Goal: Task Accomplishment & Management: Complete application form

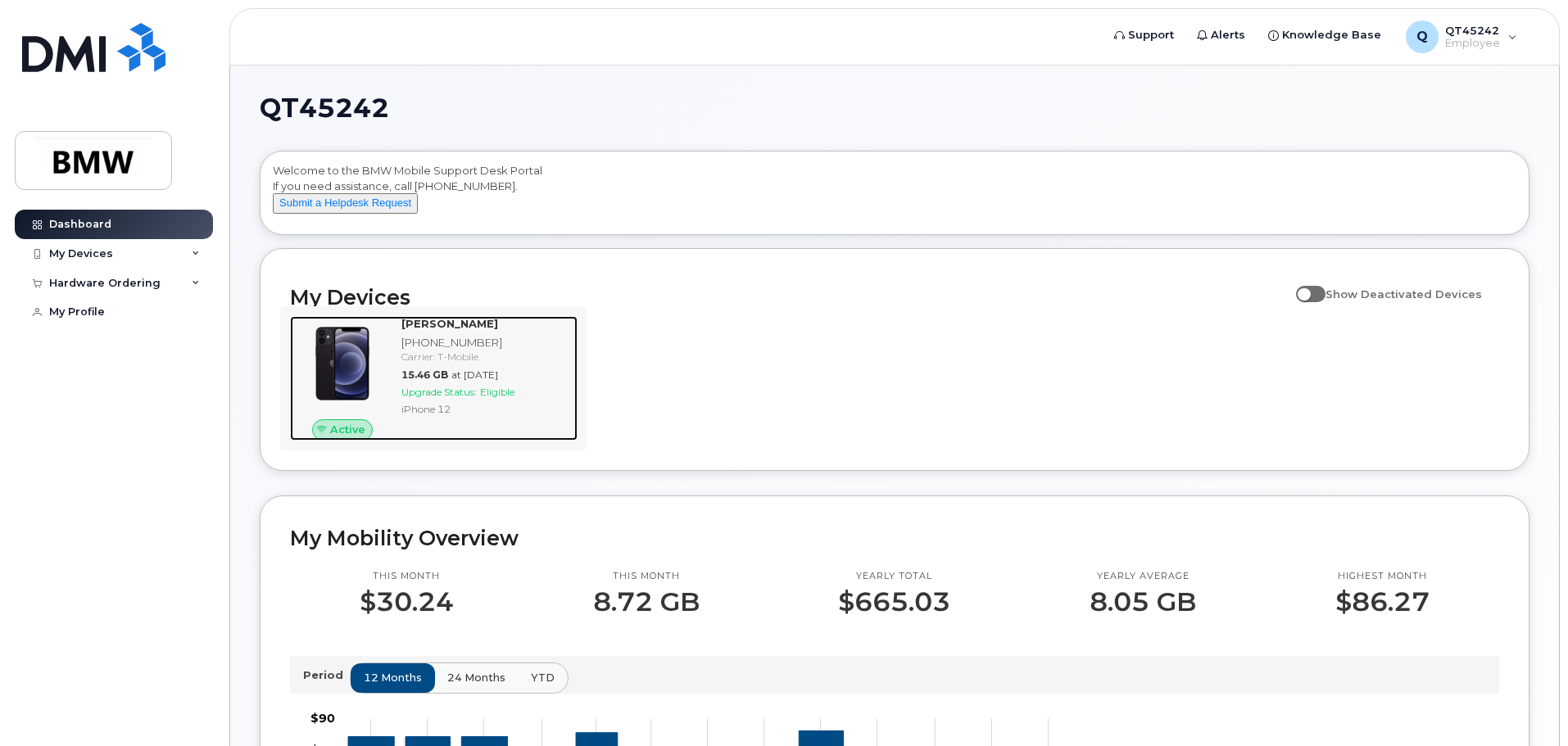
click at [363, 356] on img at bounding box center [342, 363] width 78 height 78
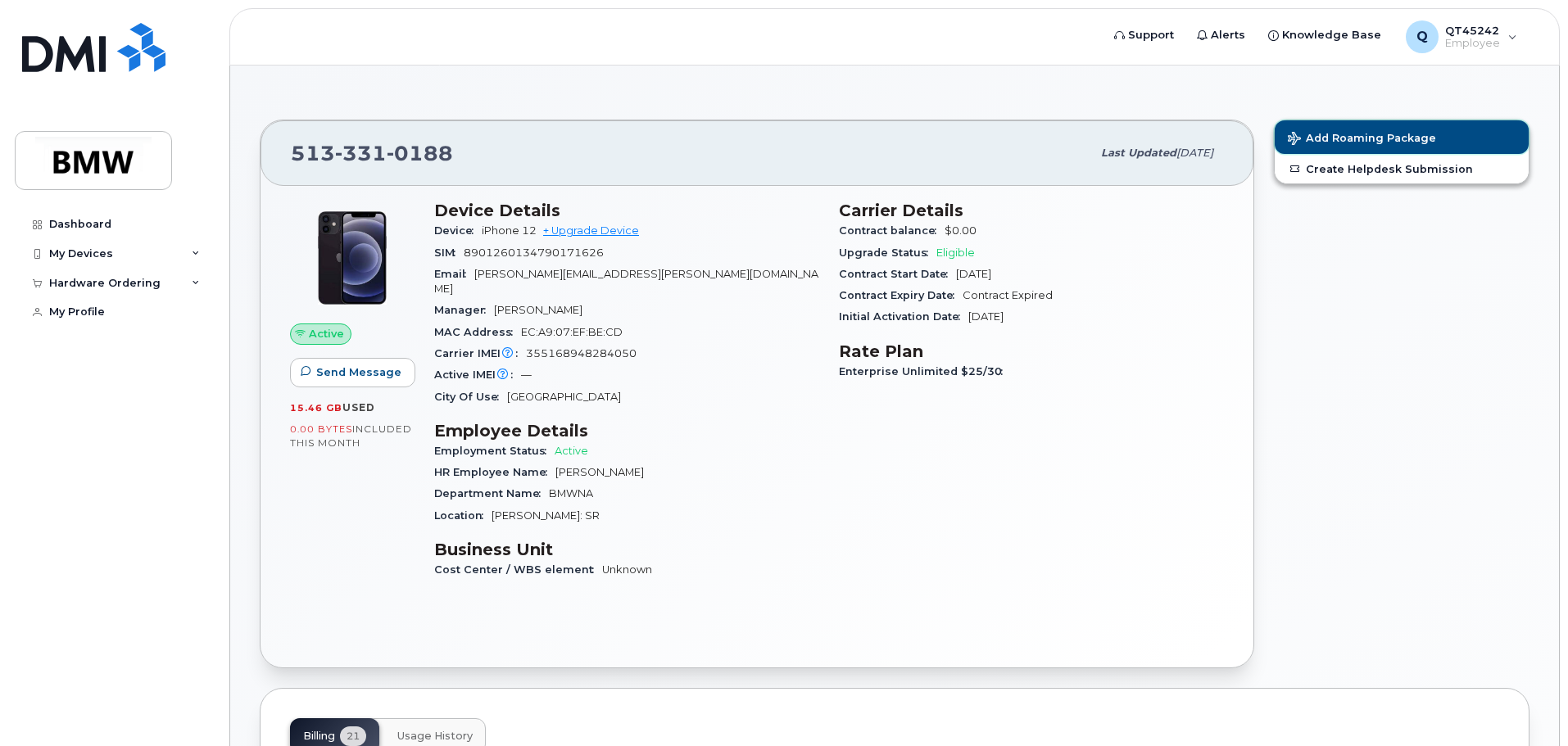
click at [1367, 132] on span "Add Roaming Package" at bounding box center [1361, 140] width 148 height 16
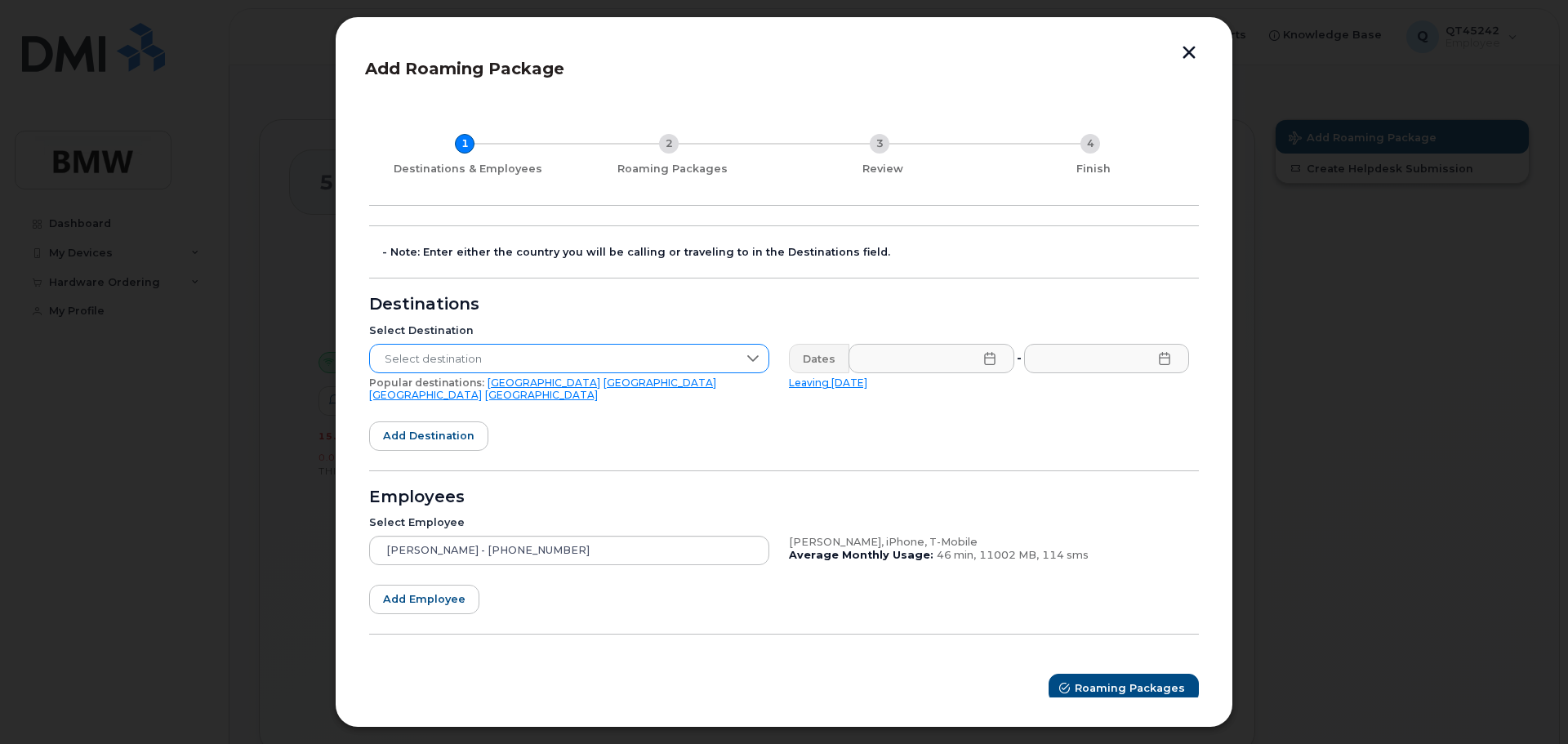
click at [431, 358] on span "Select destination" at bounding box center [554, 359] width 368 height 30
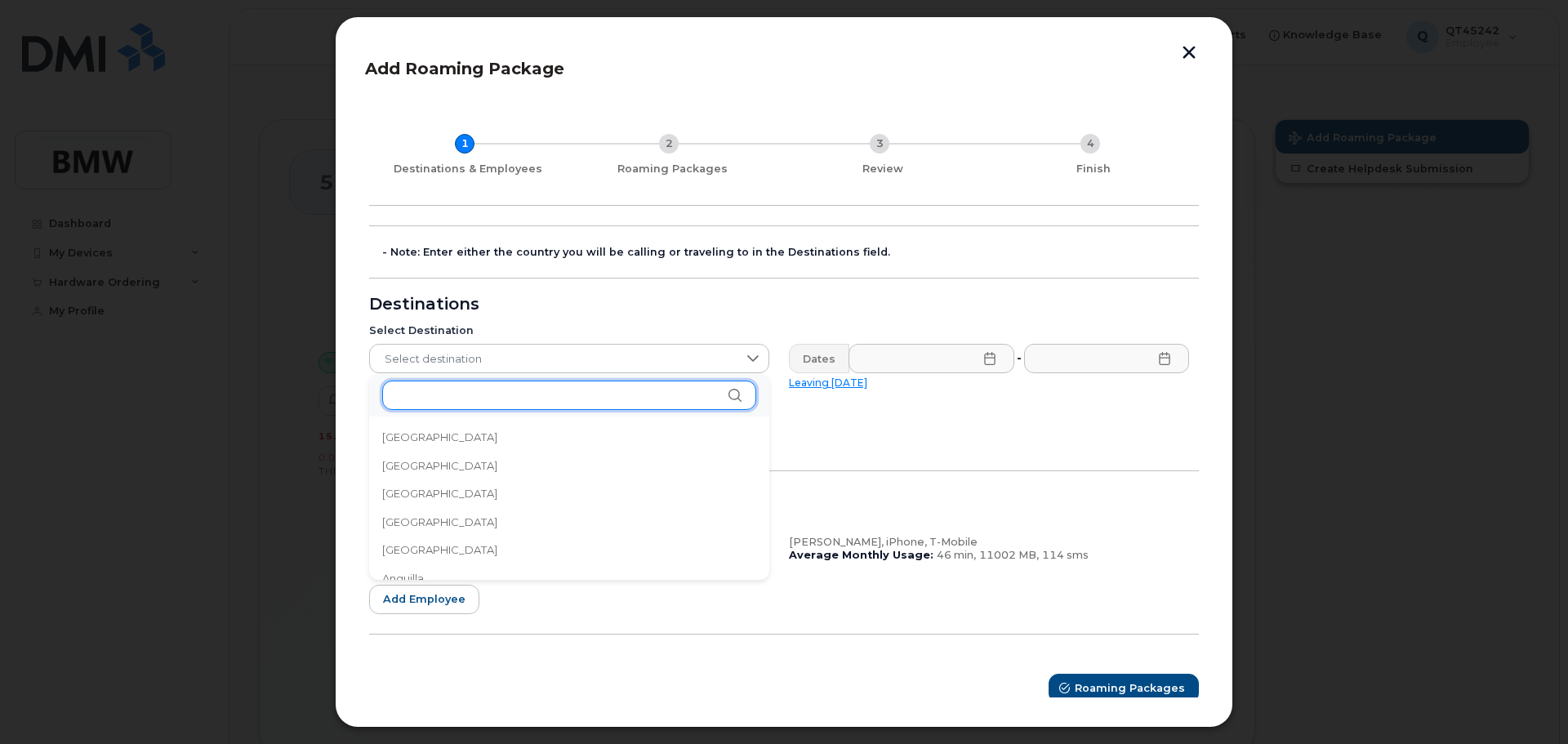
click at [441, 395] on input "text" at bounding box center [568, 396] width 374 height 30
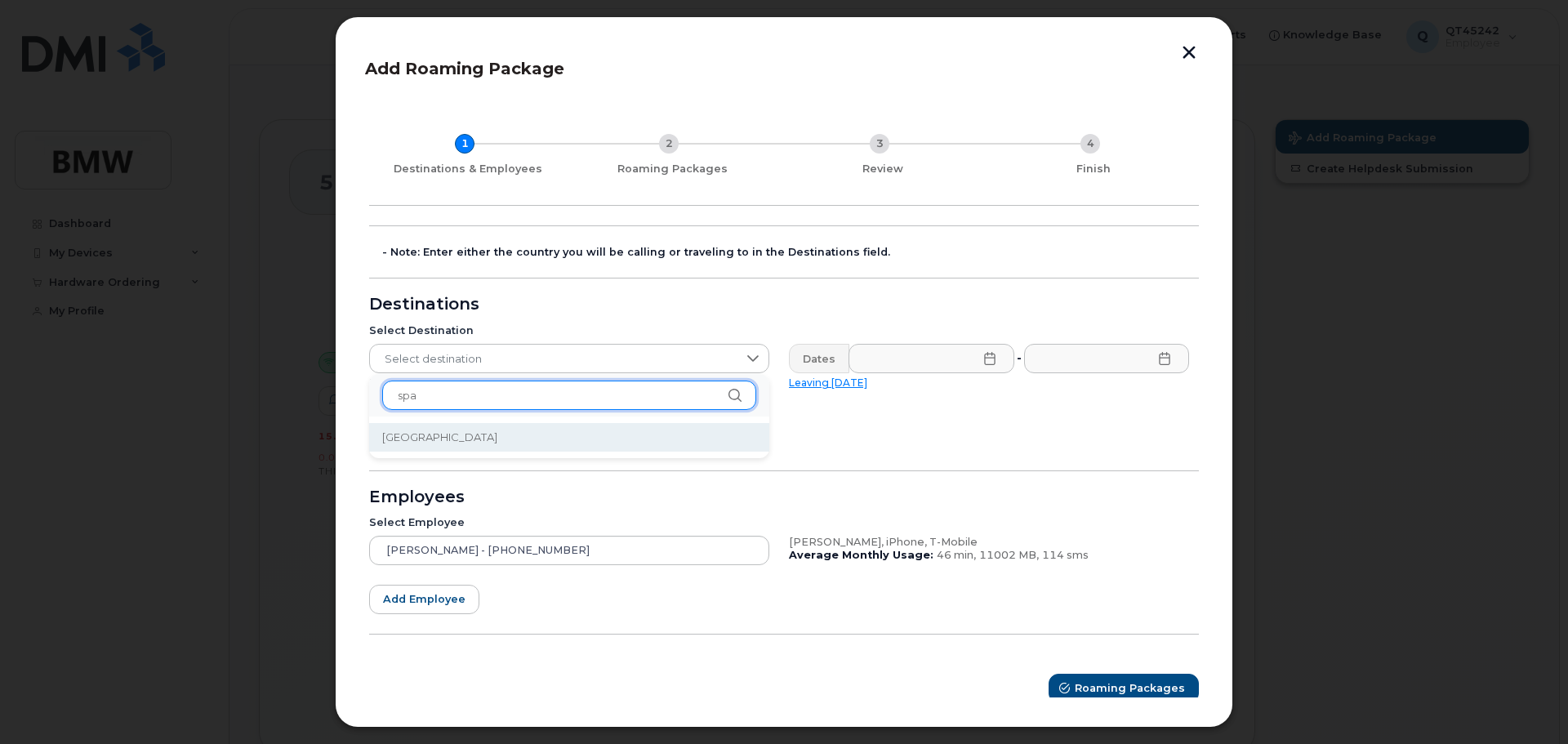
type input "spa"
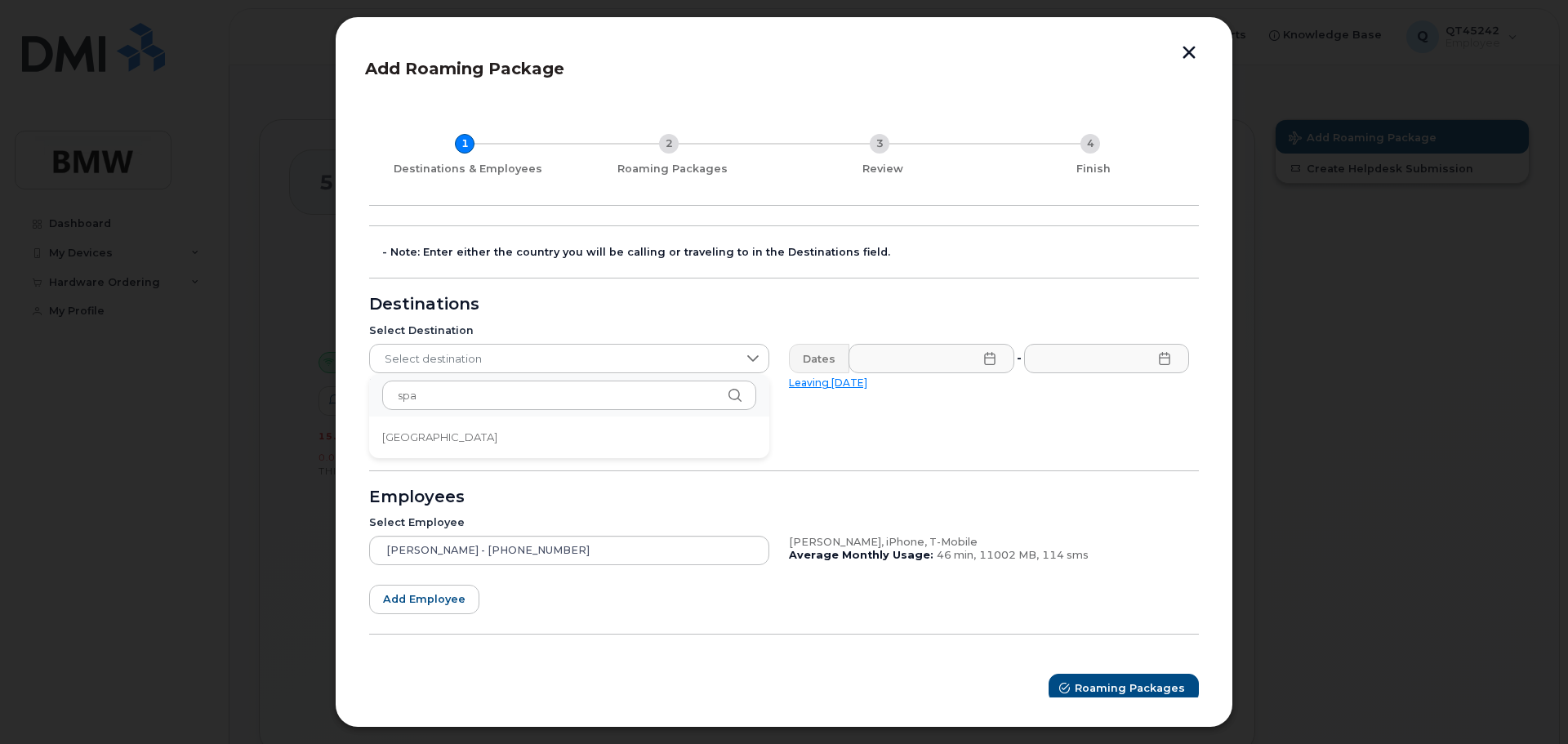
click at [411, 437] on span "Spain" at bounding box center [439, 437] width 115 height 16
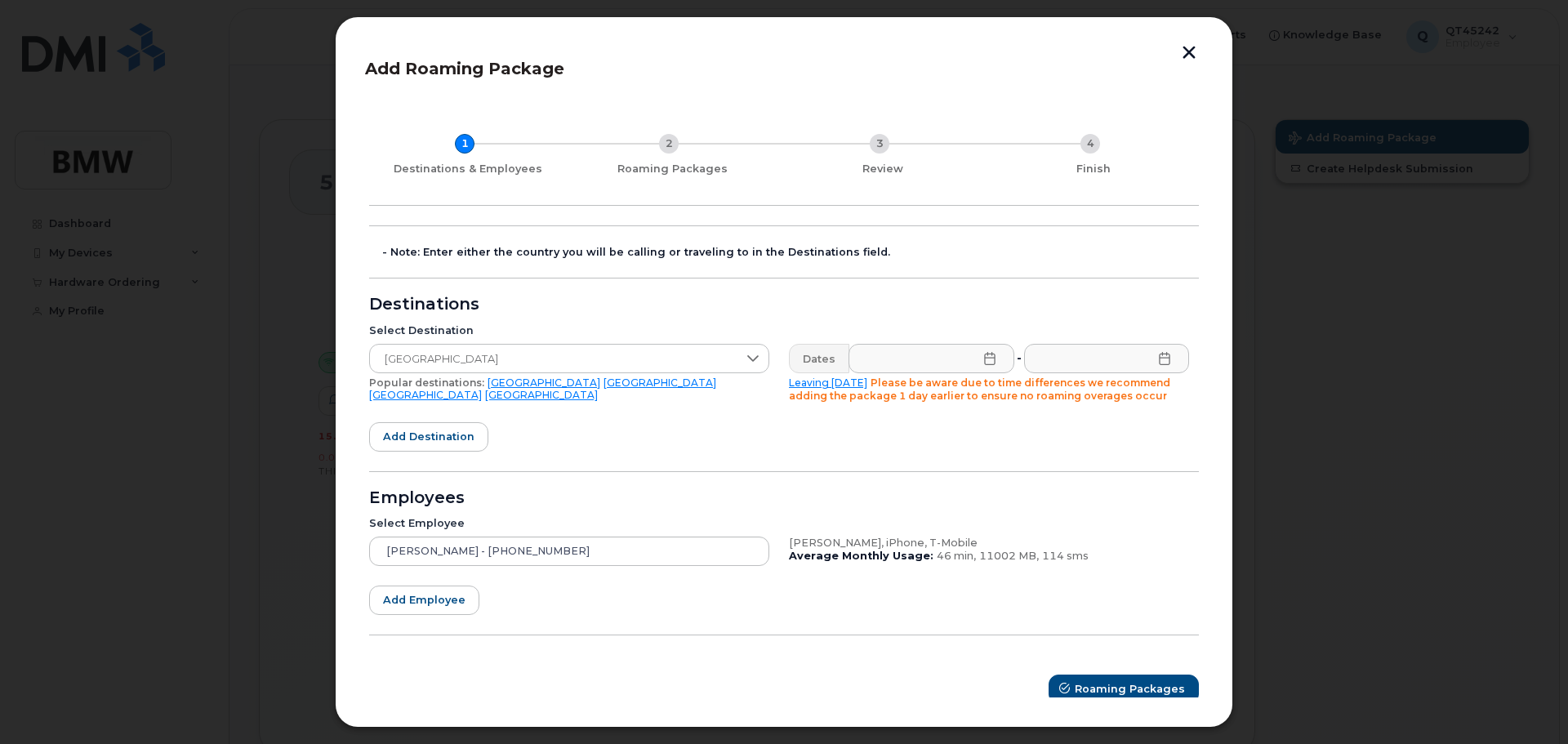
click at [984, 361] on icon at bounding box center [990, 359] width 13 height 13
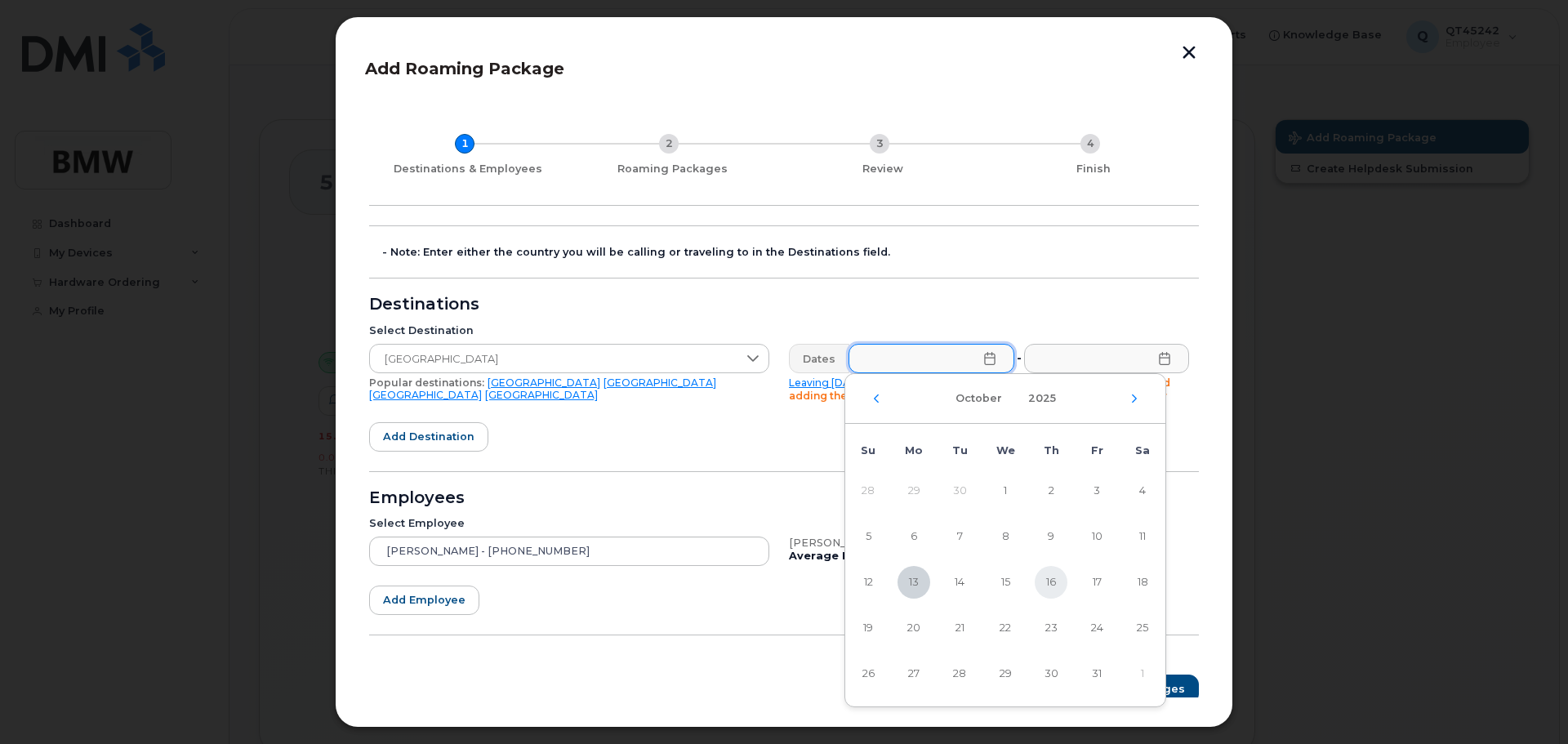
click at [1052, 581] on span "16" at bounding box center [1051, 581] width 33 height 33
type input "10/16/2025"
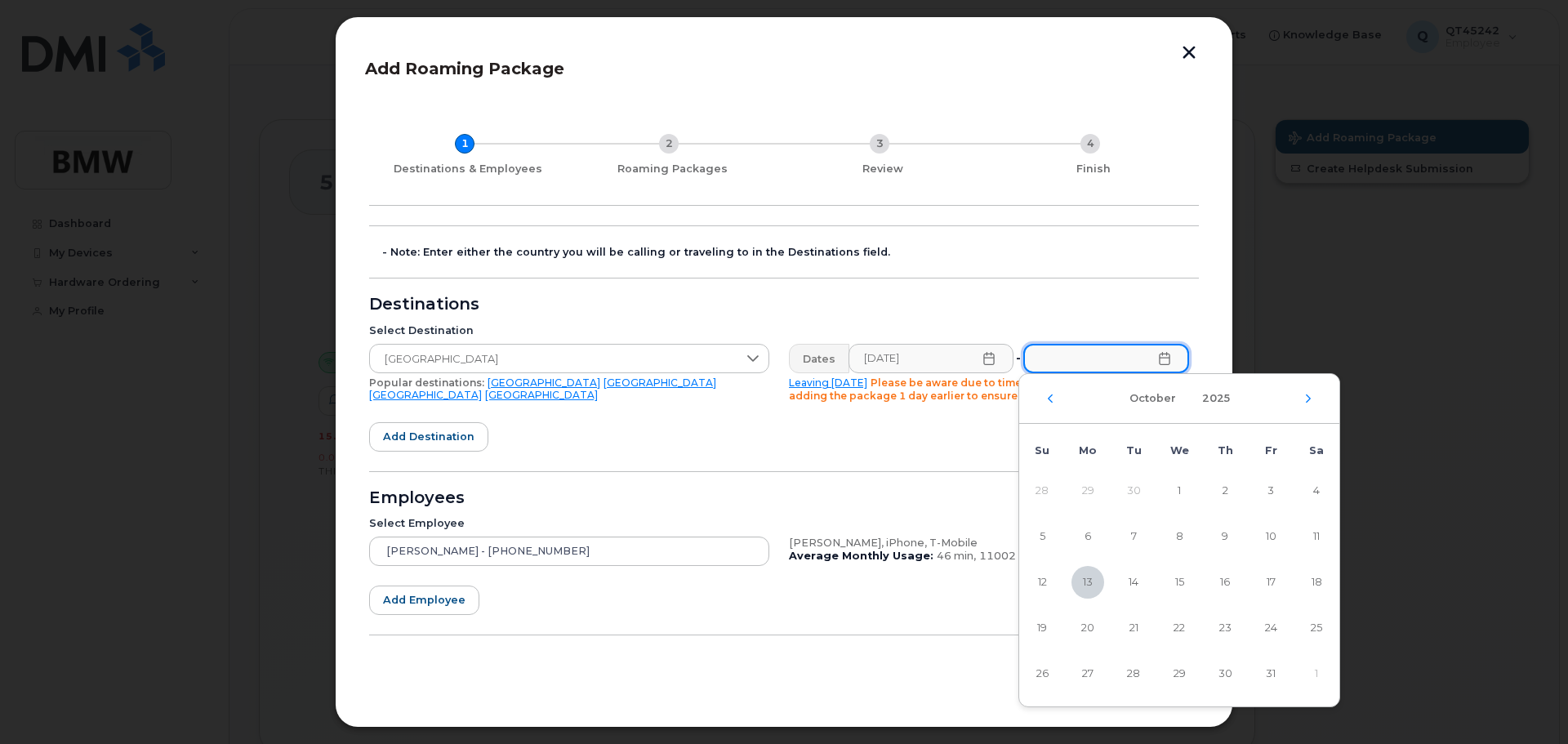
click at [1145, 352] on input "text" at bounding box center [1106, 359] width 165 height 30
click at [1084, 625] on span "20" at bounding box center [1088, 628] width 33 height 33
type input "10/20/2025"
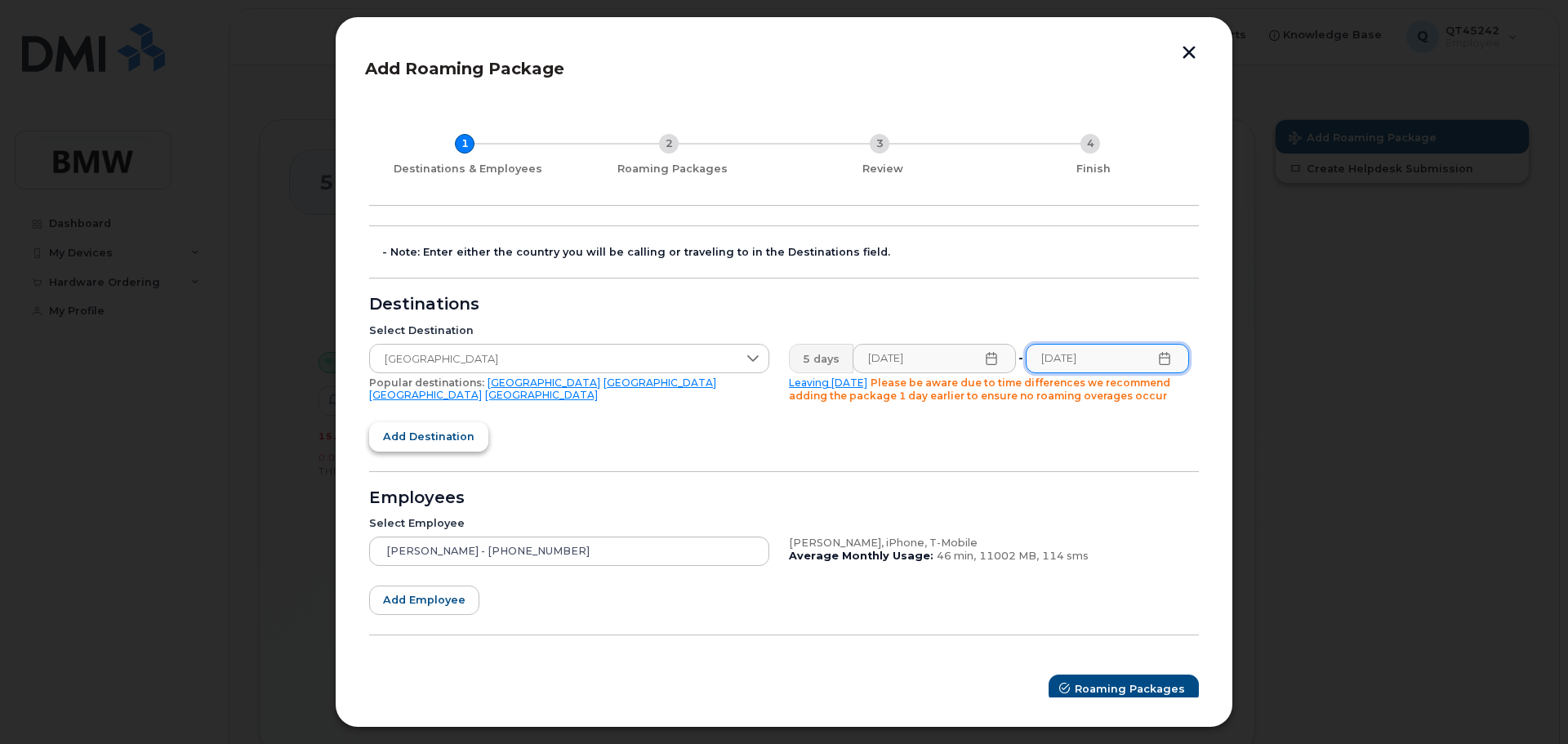
click at [426, 438] on span "Add destination" at bounding box center [428, 437] width 91 height 16
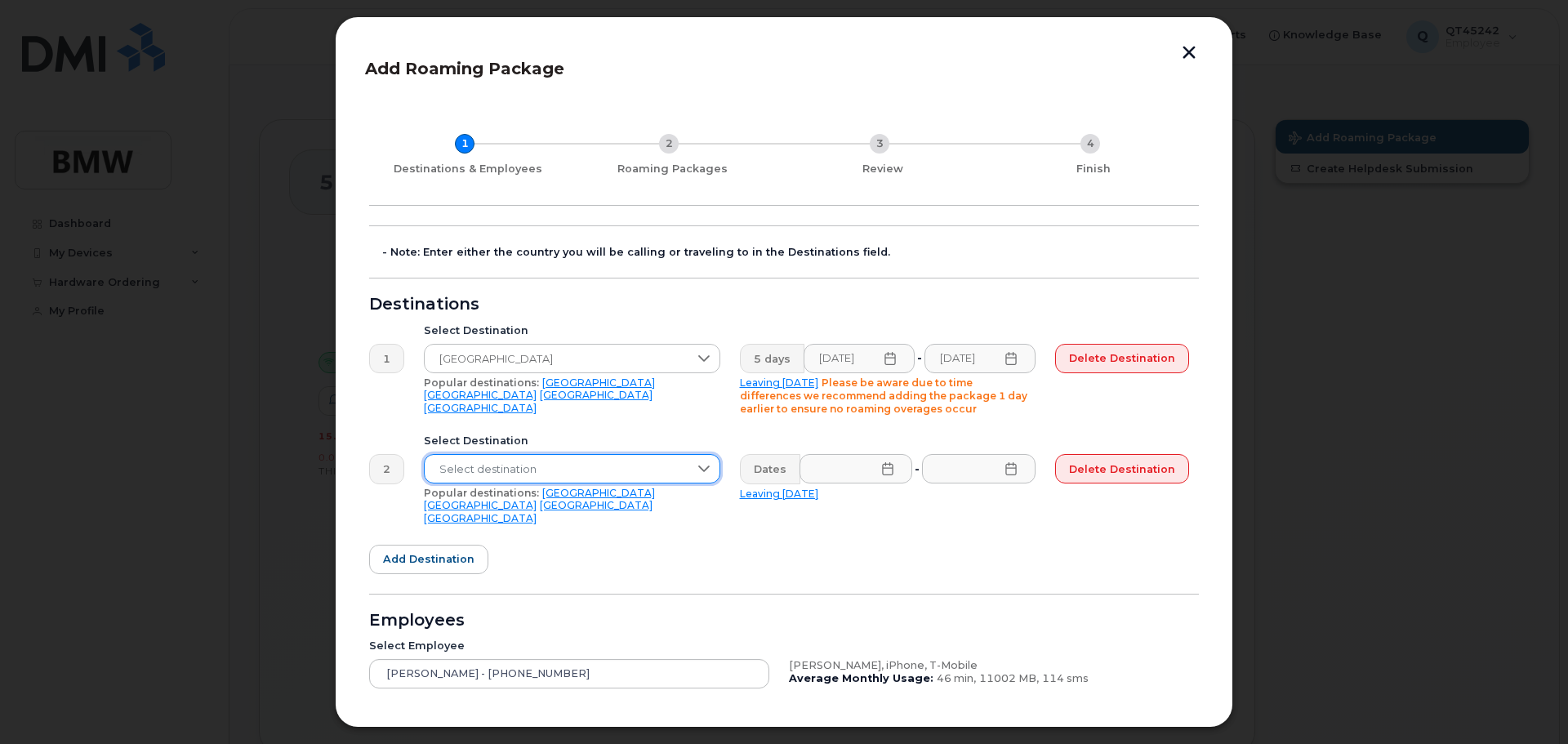
click at [503, 465] on span "Select destination" at bounding box center [556, 470] width 264 height 30
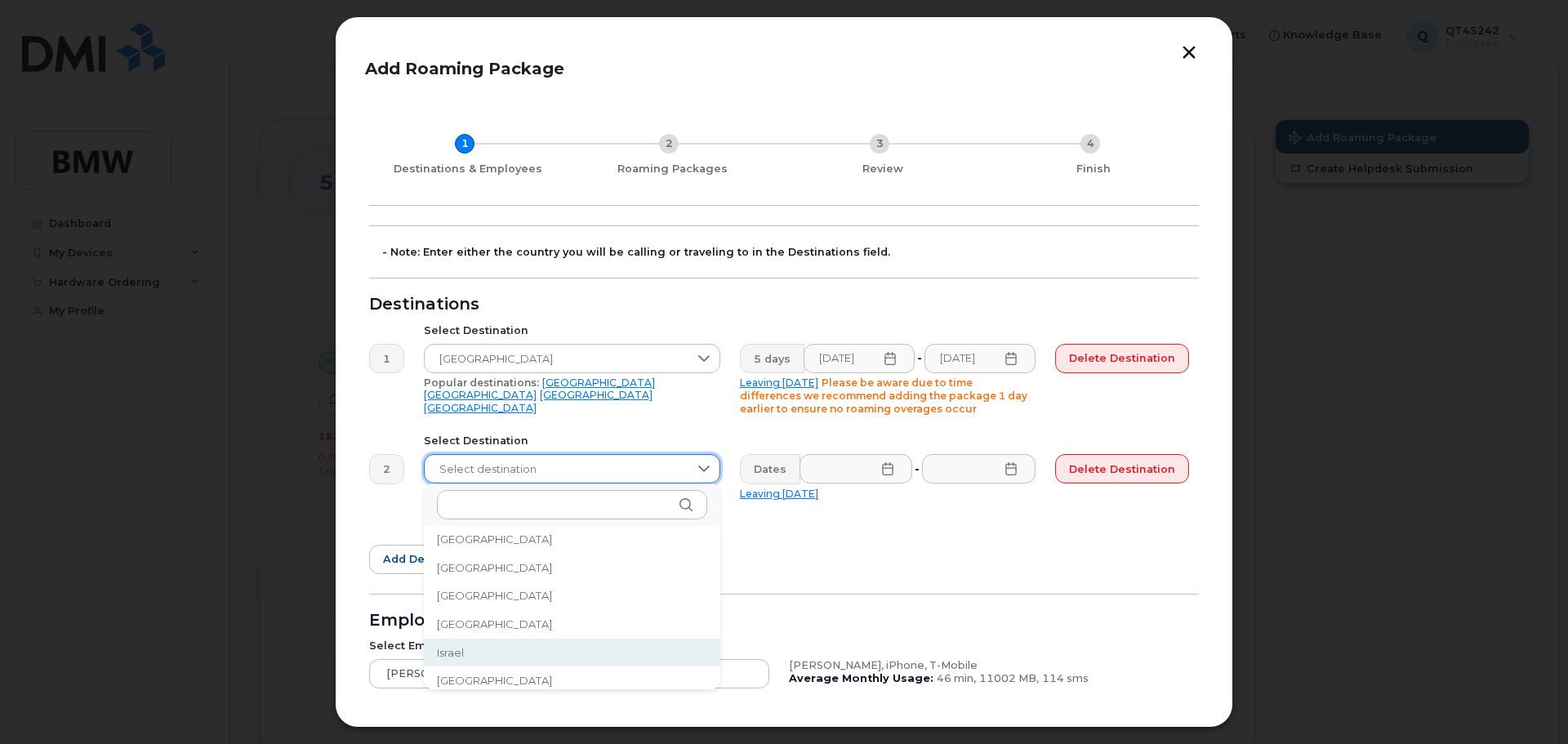
scroll to position [2552, 0]
click at [461, 678] on li "Italy" at bounding box center [571, 674] width 296 height 29
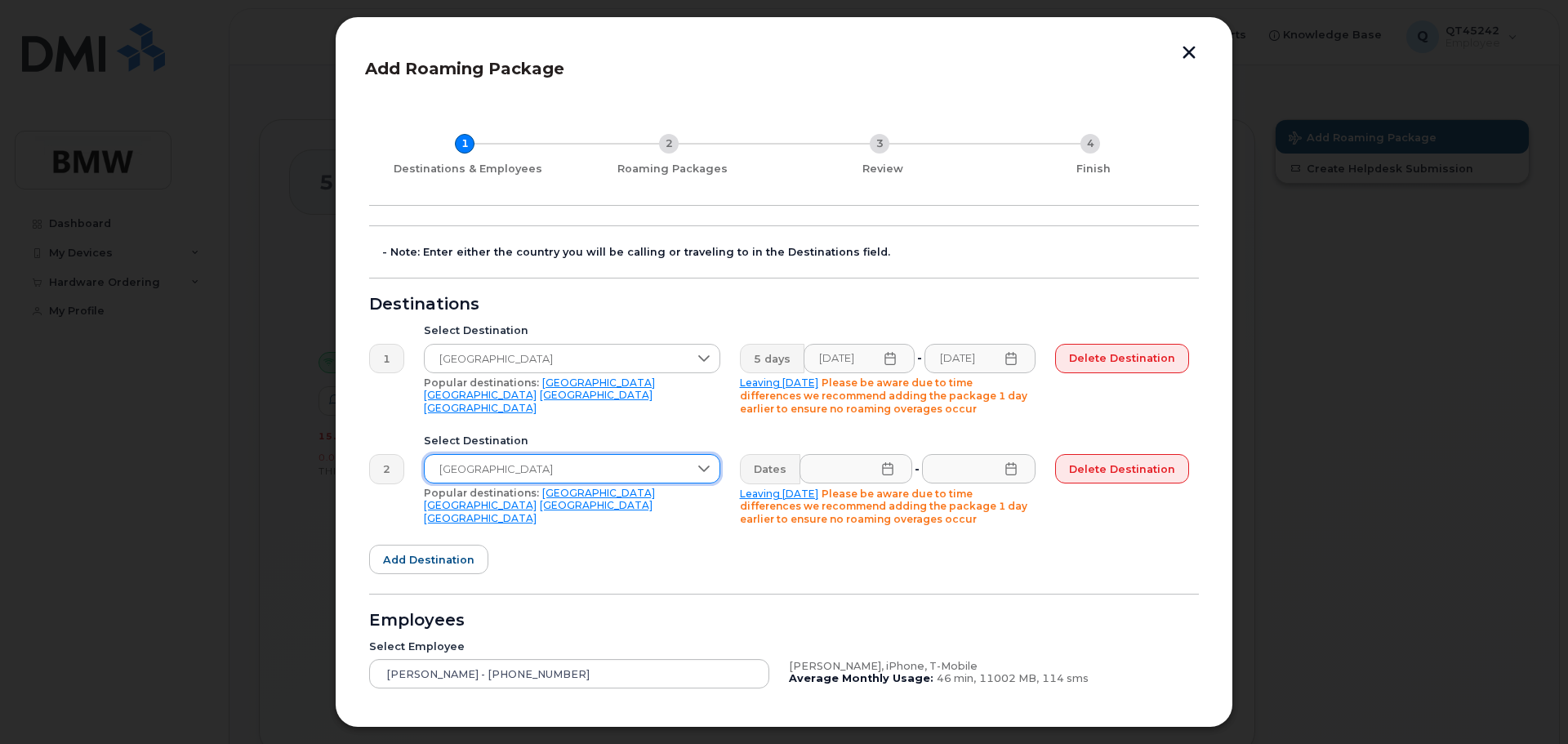
click at [888, 470] on icon at bounding box center [888, 469] width 13 height 13
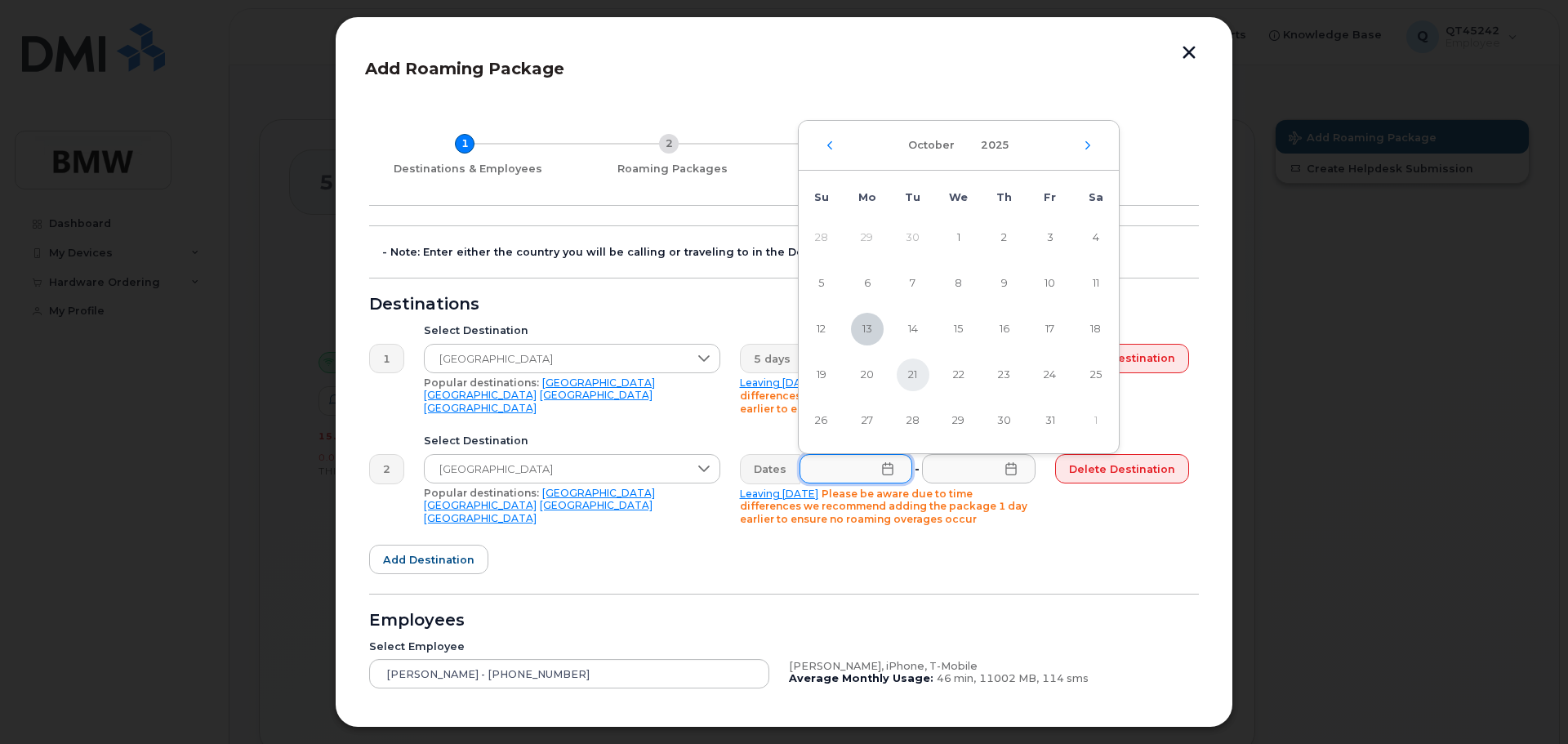
click at [916, 372] on span "21" at bounding box center [912, 374] width 33 height 33
type input "10/21/2025"
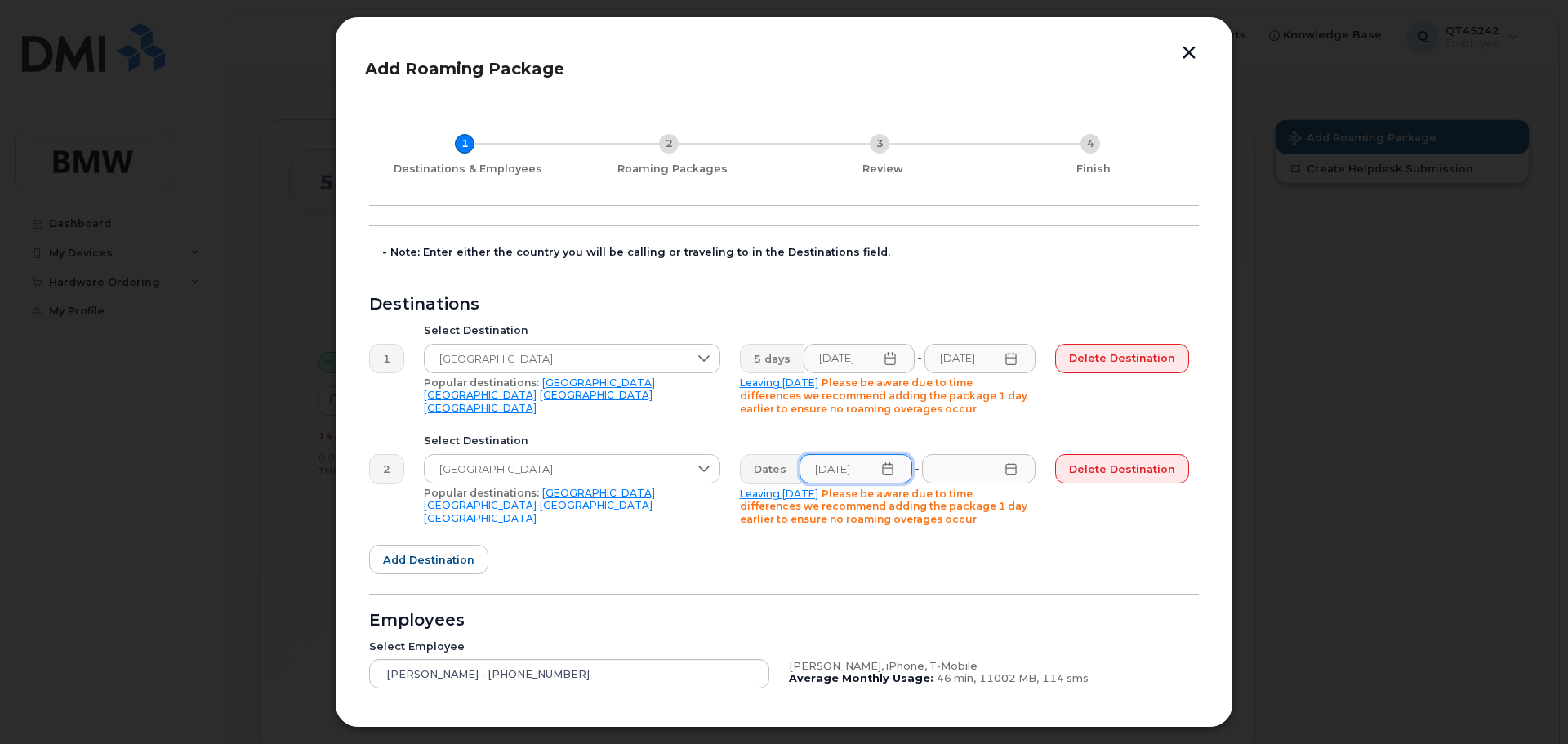
click at [1007, 472] on icon at bounding box center [1011, 469] width 13 height 13
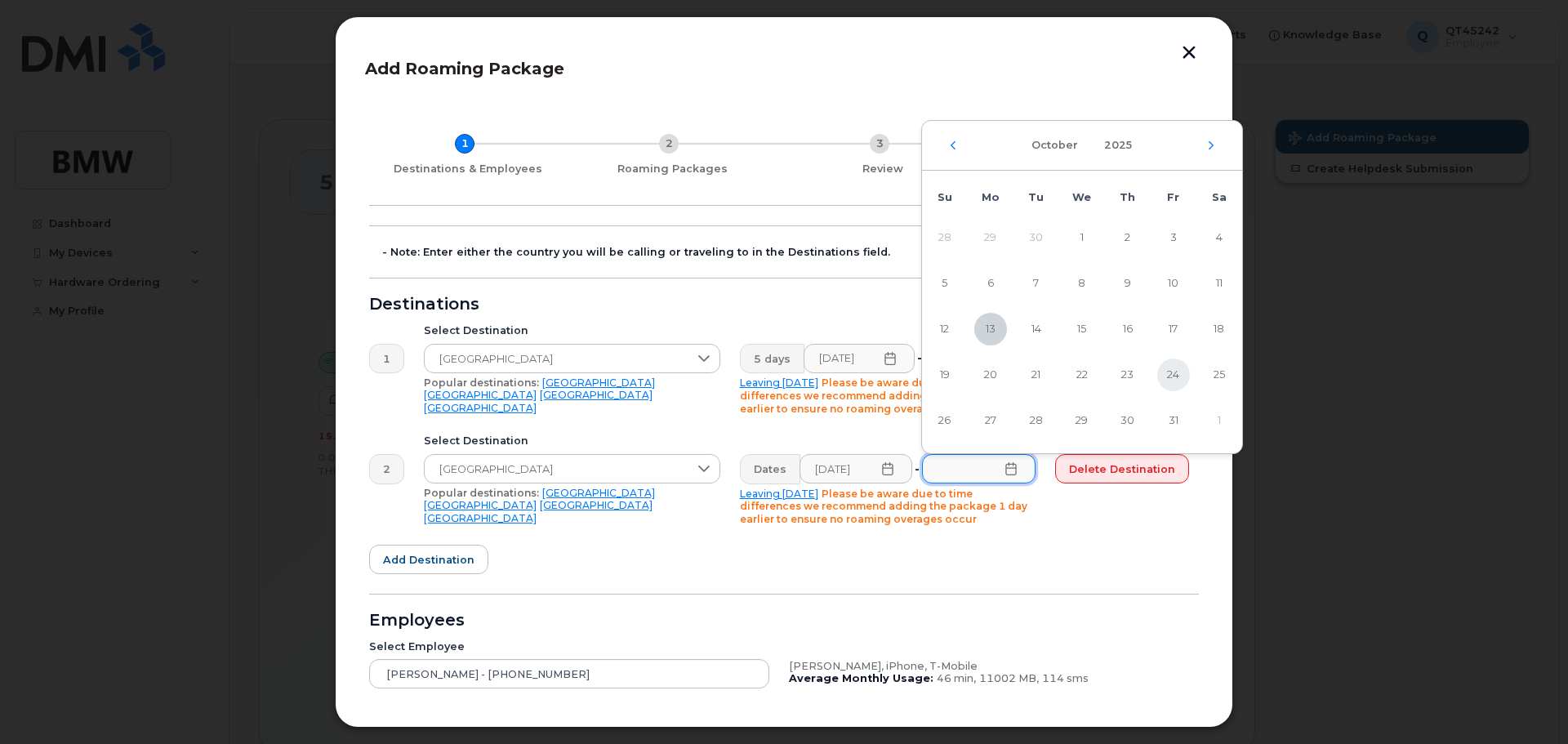
click at [1171, 369] on span "24" at bounding box center [1173, 374] width 33 height 33
type input "10/24/2025"
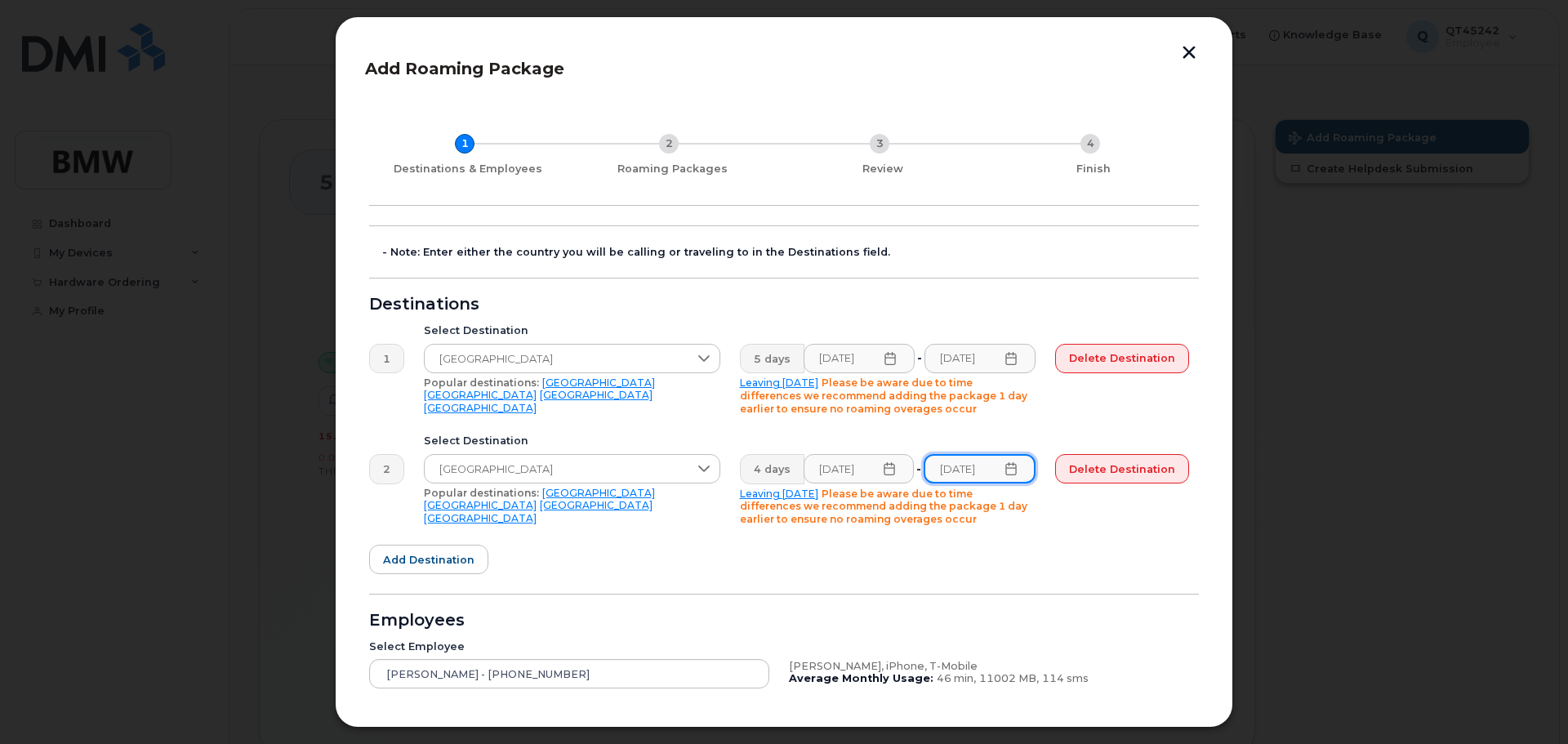
scroll to position [0, 3]
click at [413, 558] on span "Add destination" at bounding box center [428, 559] width 91 height 16
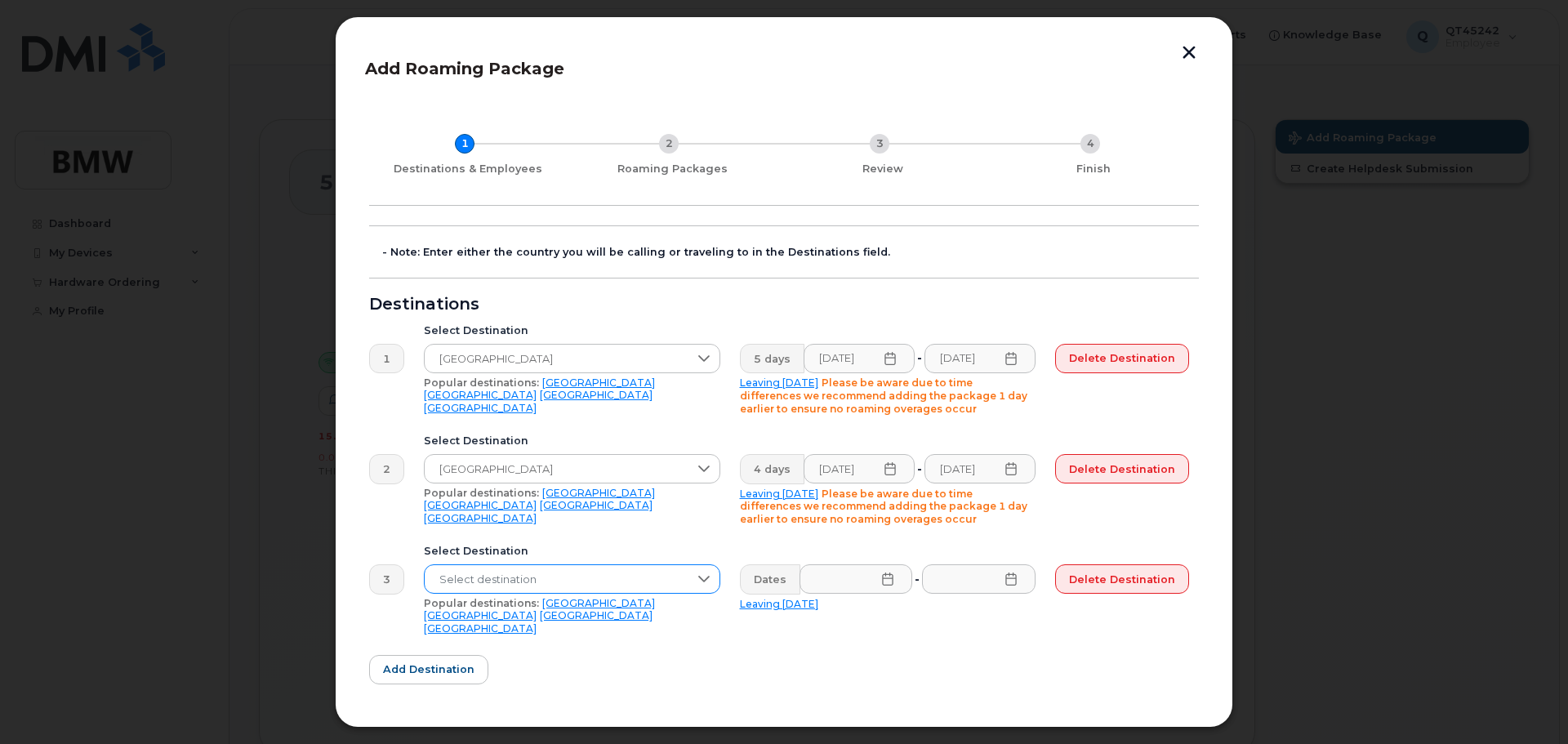
click at [706, 580] on icon at bounding box center [704, 579] width 11 height 7
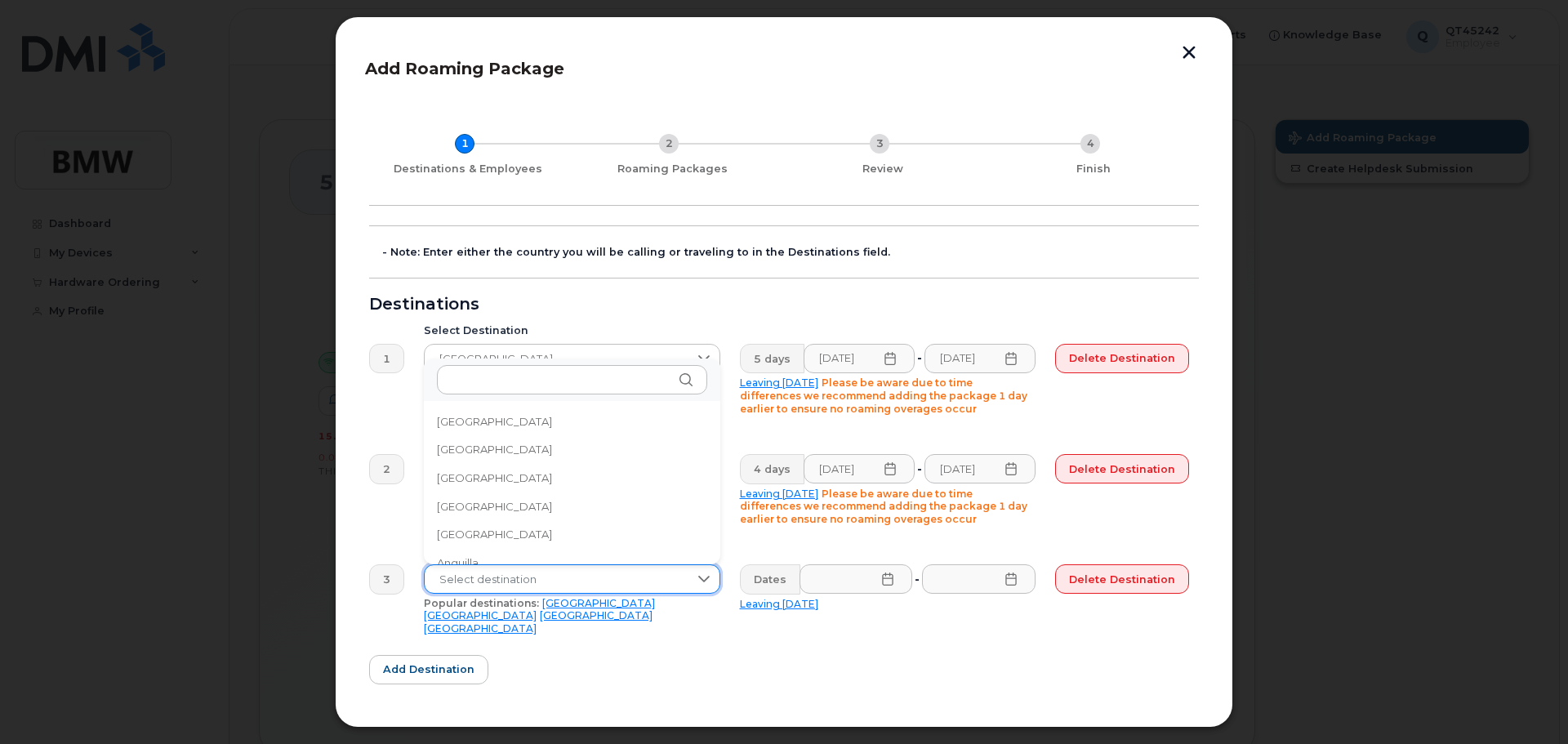
click at [591, 576] on span "Select destination" at bounding box center [556, 580] width 264 height 30
click at [546, 554] on li "Spain" at bounding box center [571, 550] width 296 height 29
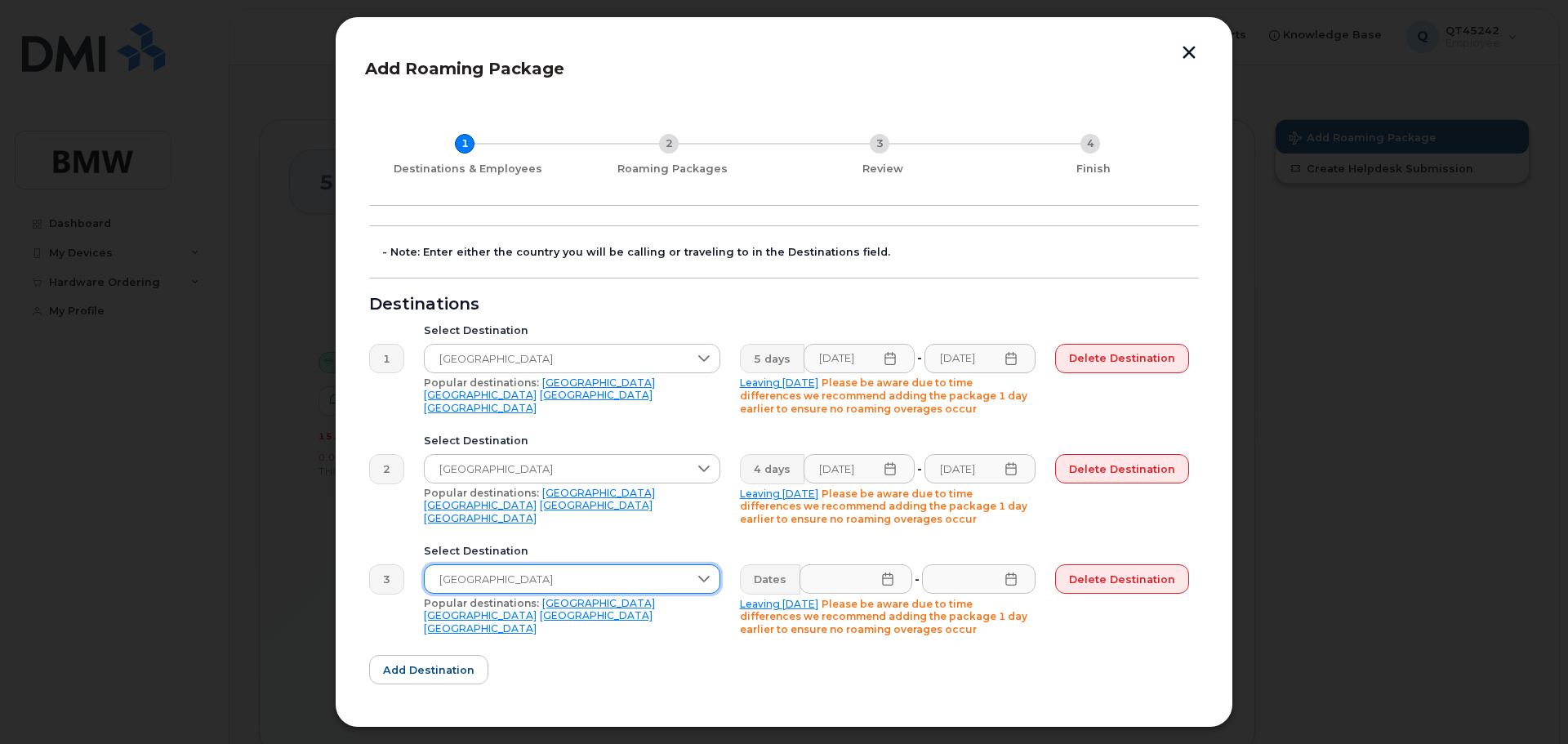
click at [887, 577] on icon at bounding box center [888, 579] width 13 height 13
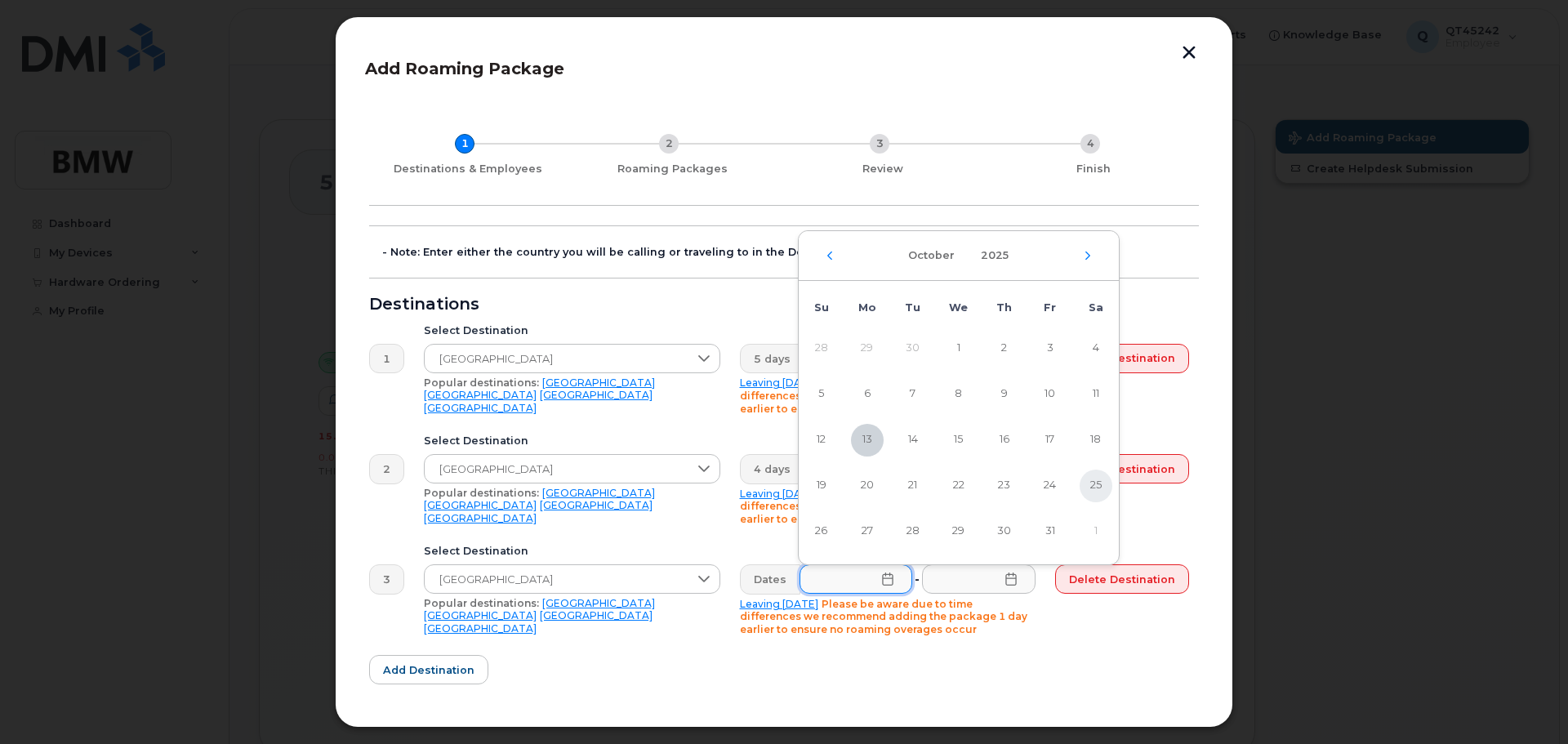
click at [1091, 481] on span "25" at bounding box center [1095, 486] width 33 height 33
type input "10/25/2025"
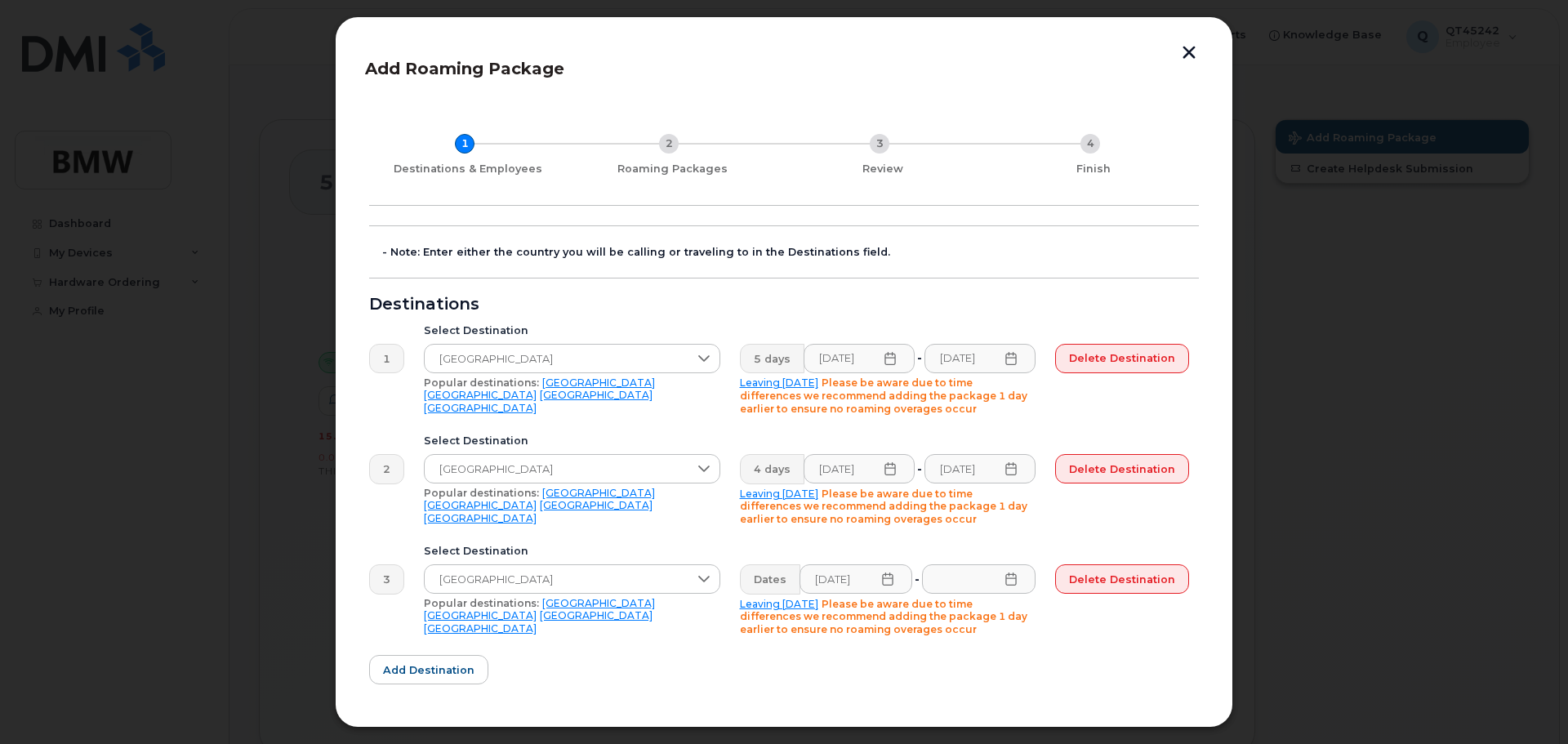
click at [841, 599] on span "Please be aware due to time differences we recommend adding the package 1 day e…" at bounding box center [883, 617] width 287 height 37
click at [1015, 579] on icon at bounding box center [1010, 579] width 10 height 13
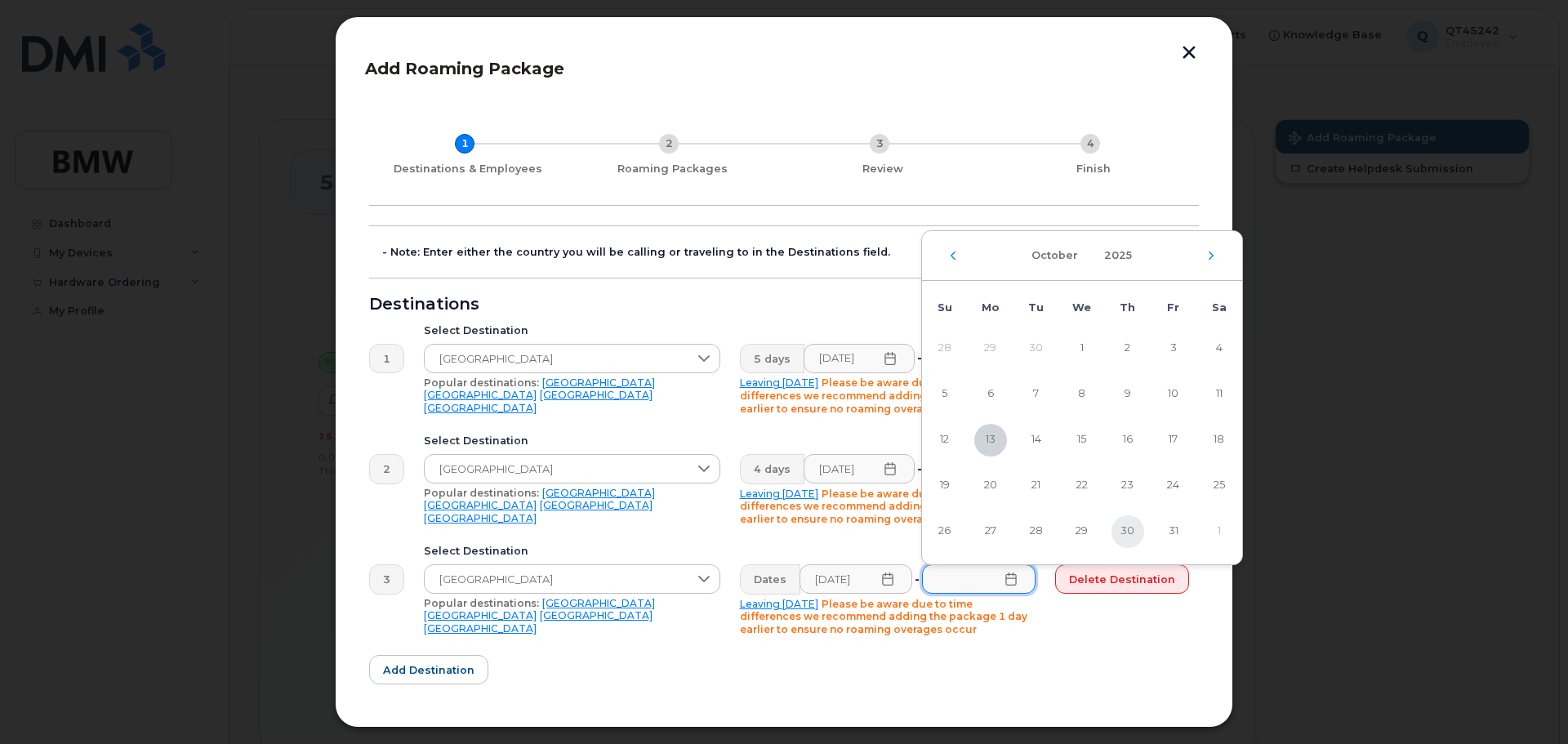
click at [1130, 529] on span "30" at bounding box center [1128, 531] width 33 height 33
type input "10/30/2025"
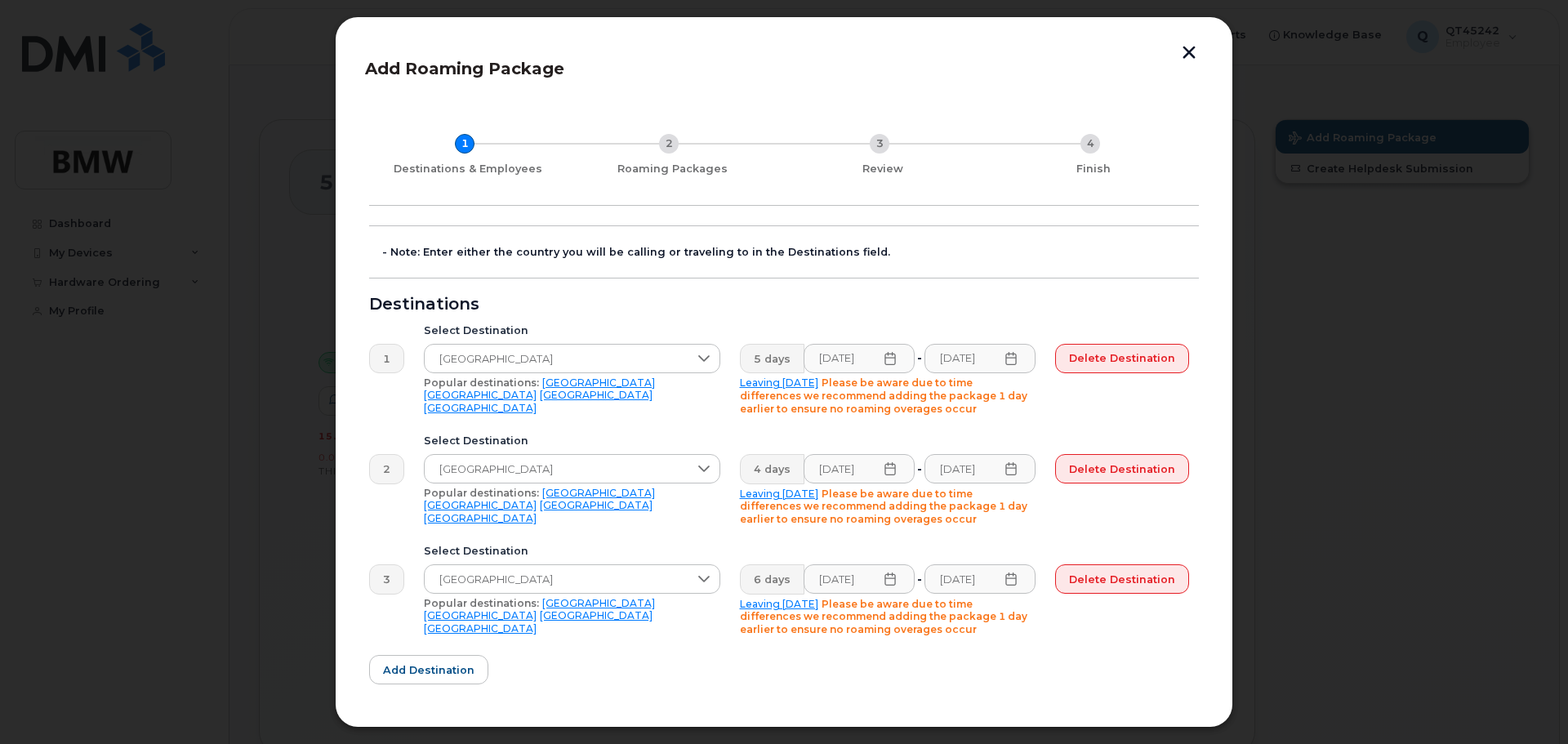
click at [1074, 657] on form "- Note: Enter either the country you will be calling or traveling to in the Des…" at bounding box center [783, 581] width 830 height 712
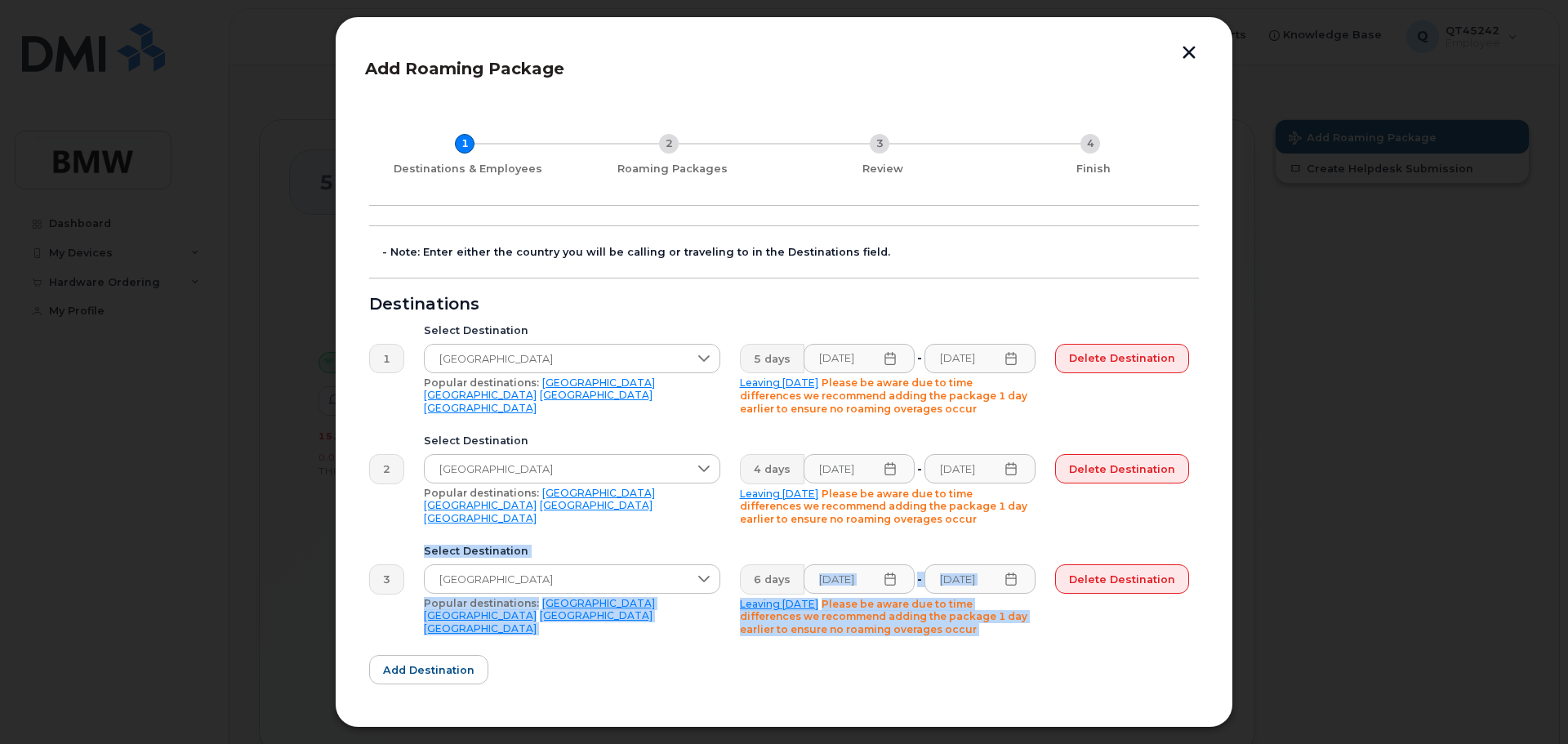
drag, startPoint x: 1197, startPoint y: 493, endPoint x: 1192, endPoint y: 549, distance: 56.2
click at [1192, 549] on div "1 Destinations & Employees 2 Roaming Packages 3 Review 4 Finish - Note: Enter e…" at bounding box center [784, 521] width 838 height 842
click at [1117, 628] on div "Delete destination" at bounding box center [1121, 600] width 153 height 91
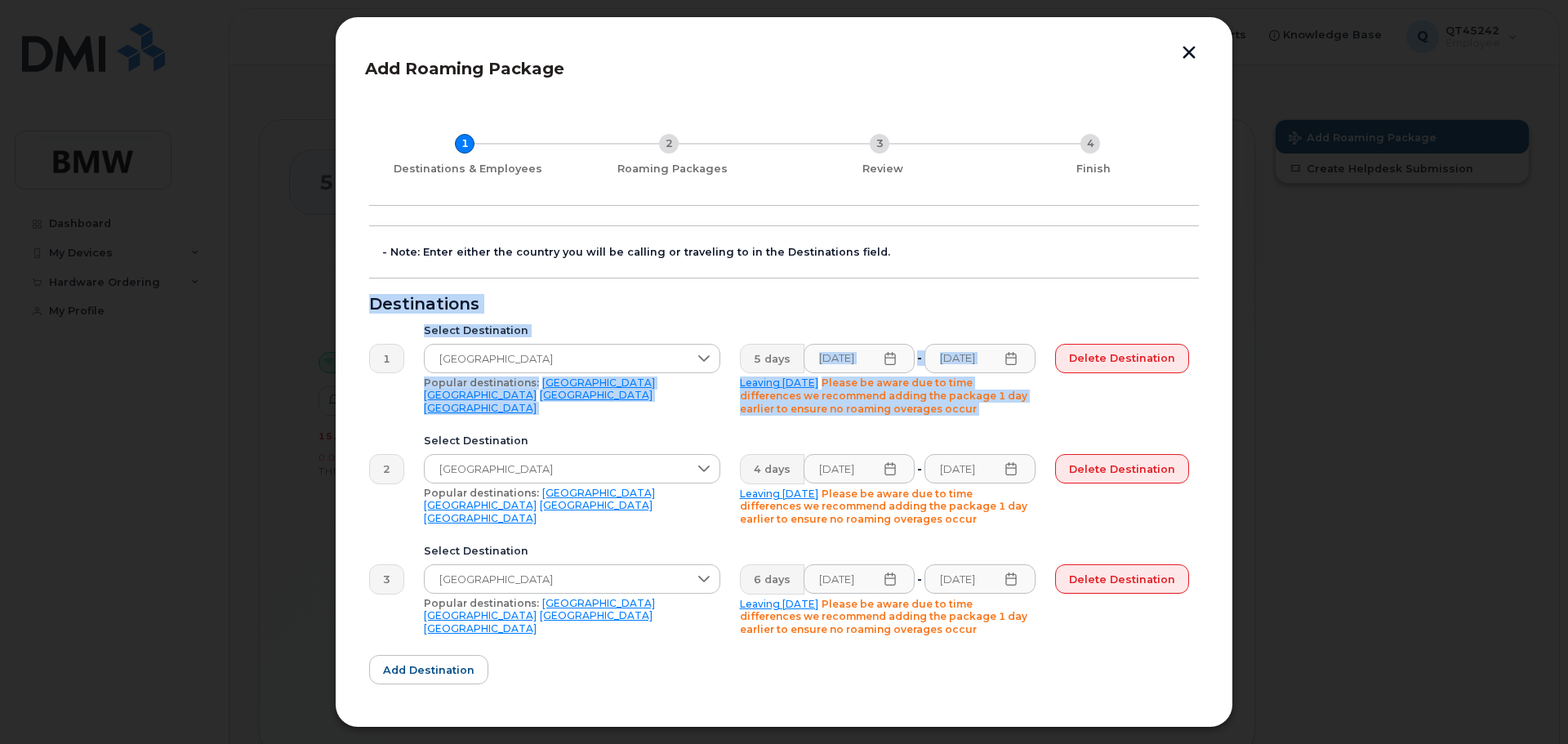
drag, startPoint x: 1197, startPoint y: 280, endPoint x: 1198, endPoint y: 312, distance: 32.0
click at [1198, 312] on div "Add Roaming Package 1 Destinations & Employees 2 Roaming Packages 3 Review 4 Fi…" at bounding box center [784, 372] width 838 height 651
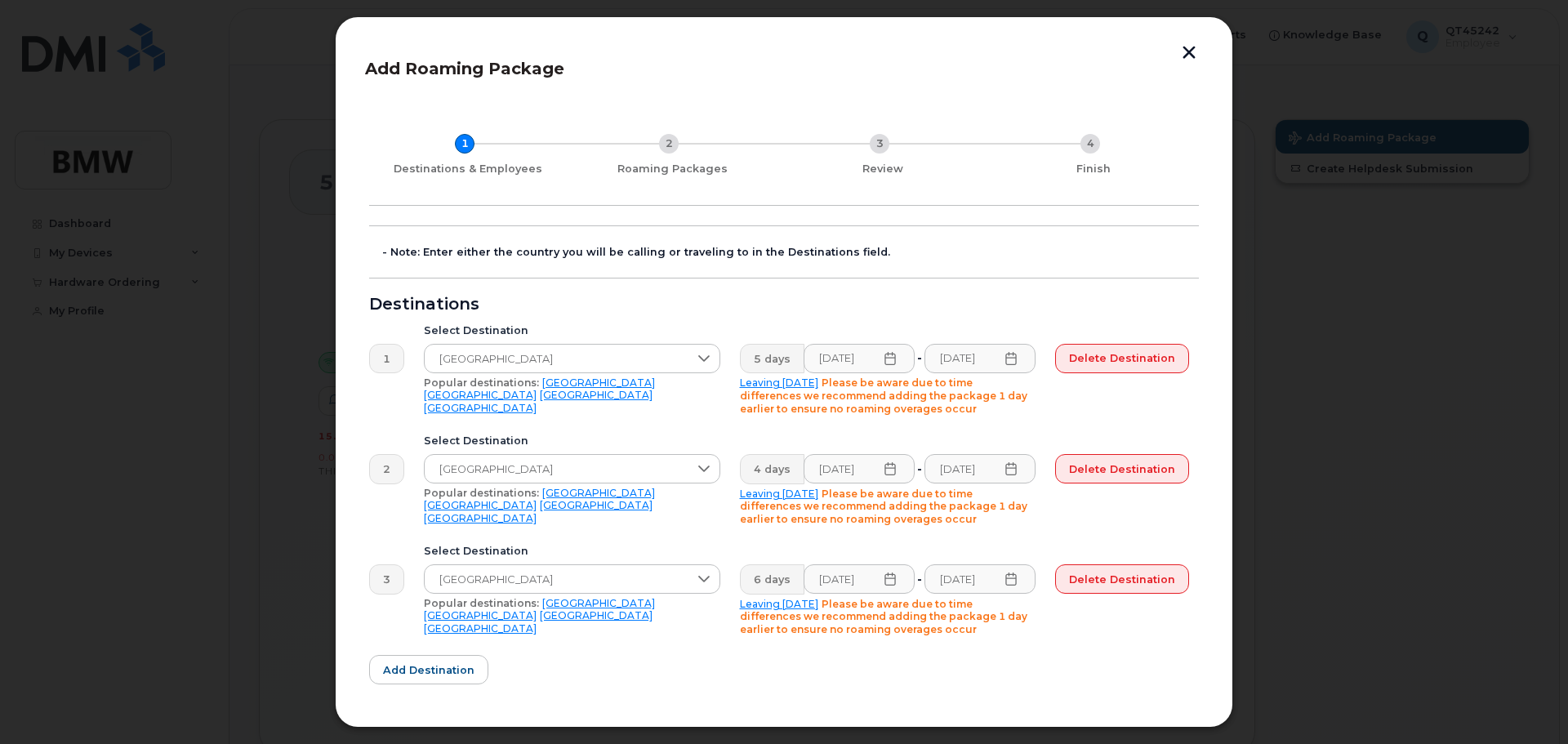
click at [1139, 230] on form "- Note: Enter either the country you will be calling or traveling to in the Des…" at bounding box center [783, 581] width 830 height 712
click at [1219, 372] on div "Add Roaming Package 1 Destinations & Employees 2 Roaming Packages 3 Review 4 Fi…" at bounding box center [783, 372] width 898 height 711
click at [1168, 669] on form "- Note: Enter either the country you will be calling or traveling to in the Des…" at bounding box center [783, 581] width 830 height 712
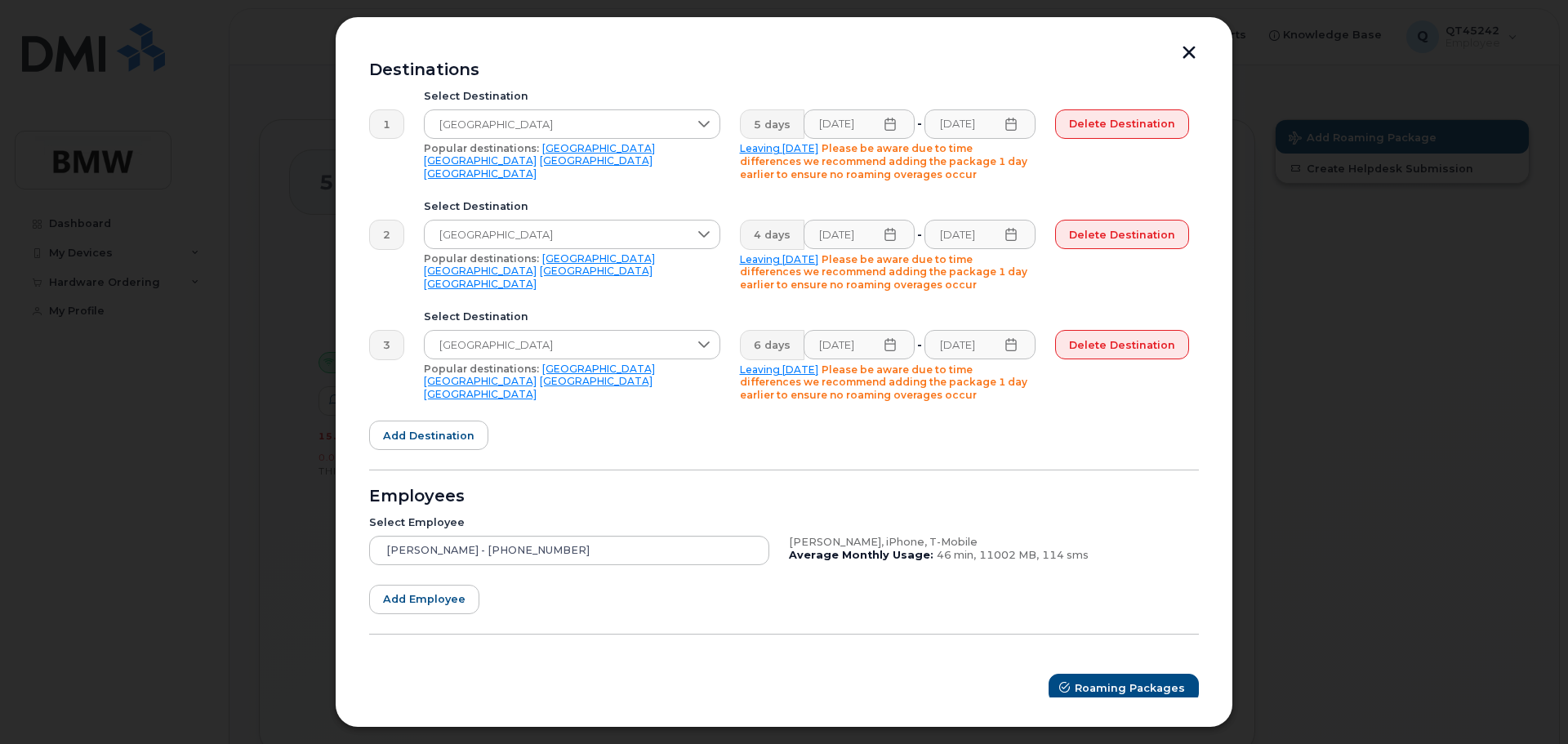
scroll to position [244, 0]
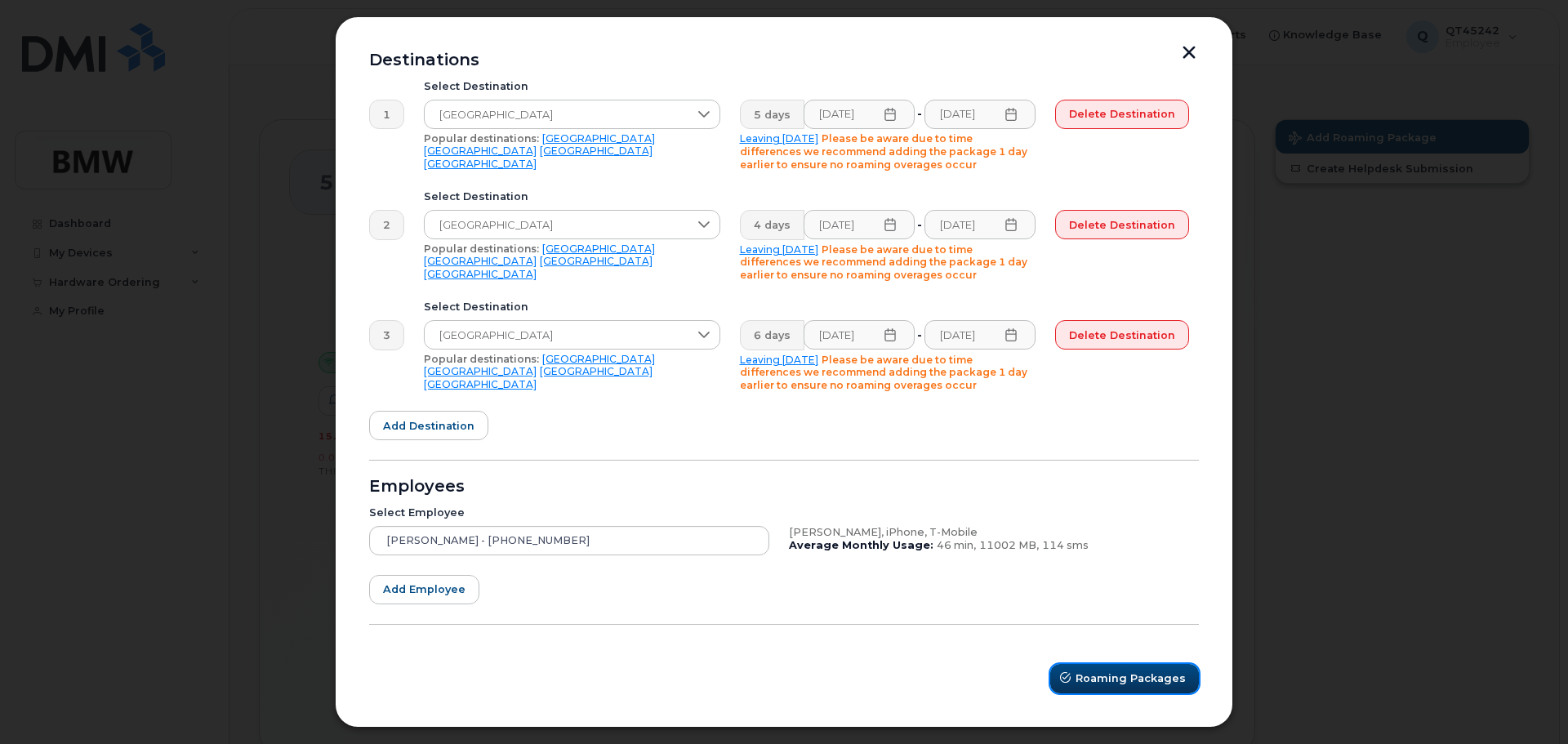
click at [1104, 678] on span "Roaming Packages" at bounding box center [1130, 678] width 111 height 16
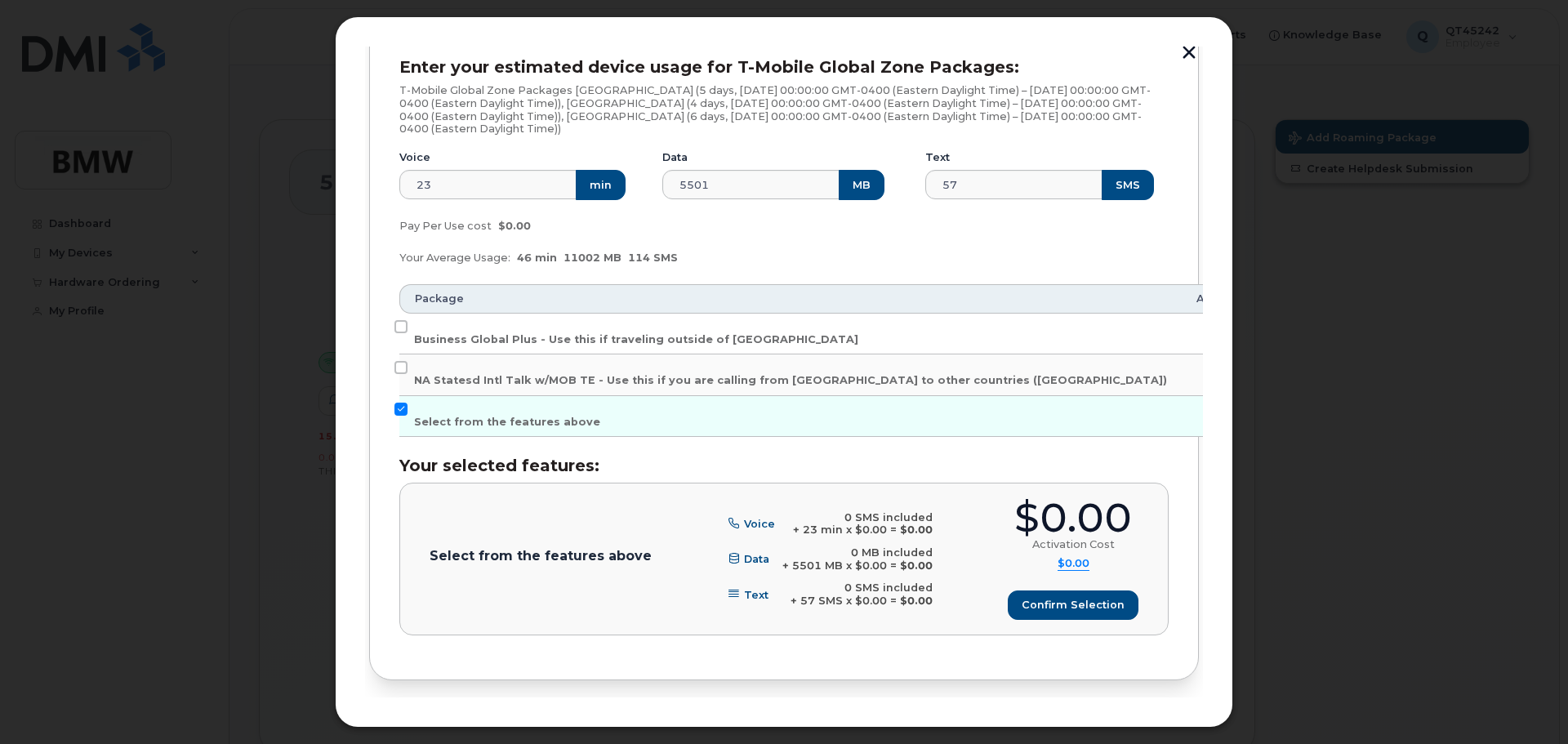
scroll to position [264, 0]
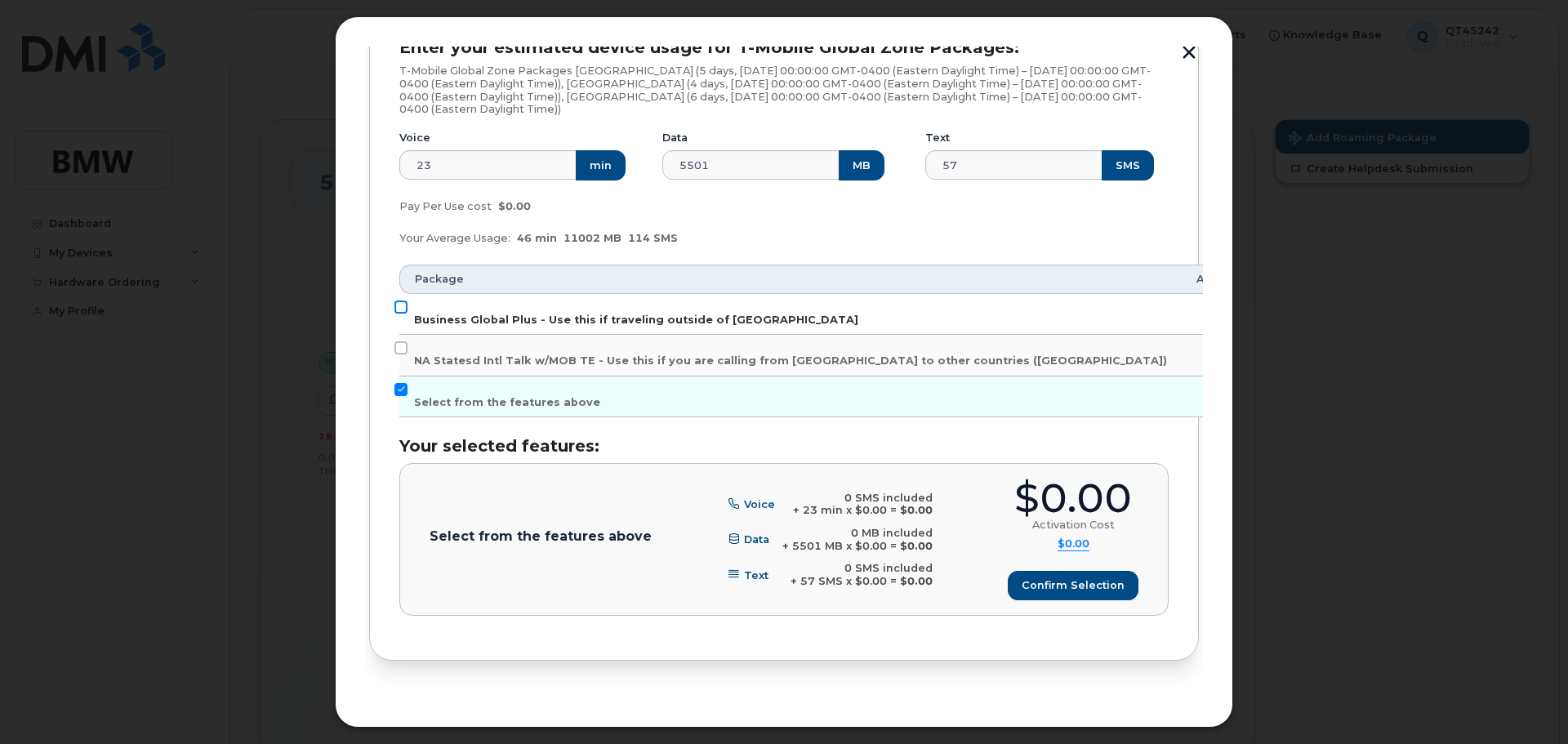
click at [395, 308] on input "Business Global Plus - Use this if traveling outside of North America" at bounding box center [401, 307] width 13 height 13
checkbox input "true"
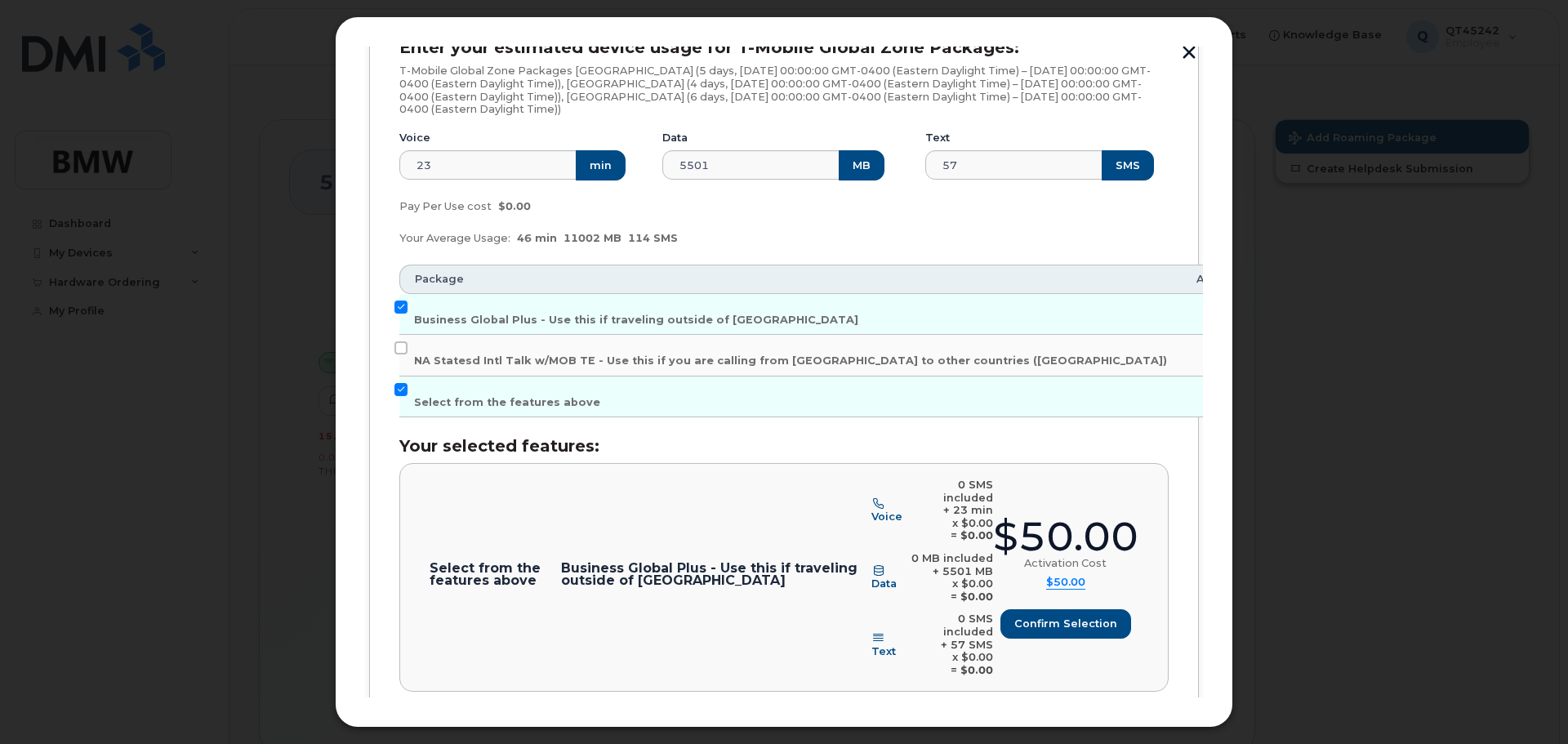
drag, startPoint x: 1197, startPoint y: 342, endPoint x: 1197, endPoint y: 312, distance: 30.0
click at [1197, 312] on div "1 Destinations & Employees 2 Roaming Packages 3 Review 4 Finish Robert Luciano …" at bounding box center [784, 322] width 838 height 972
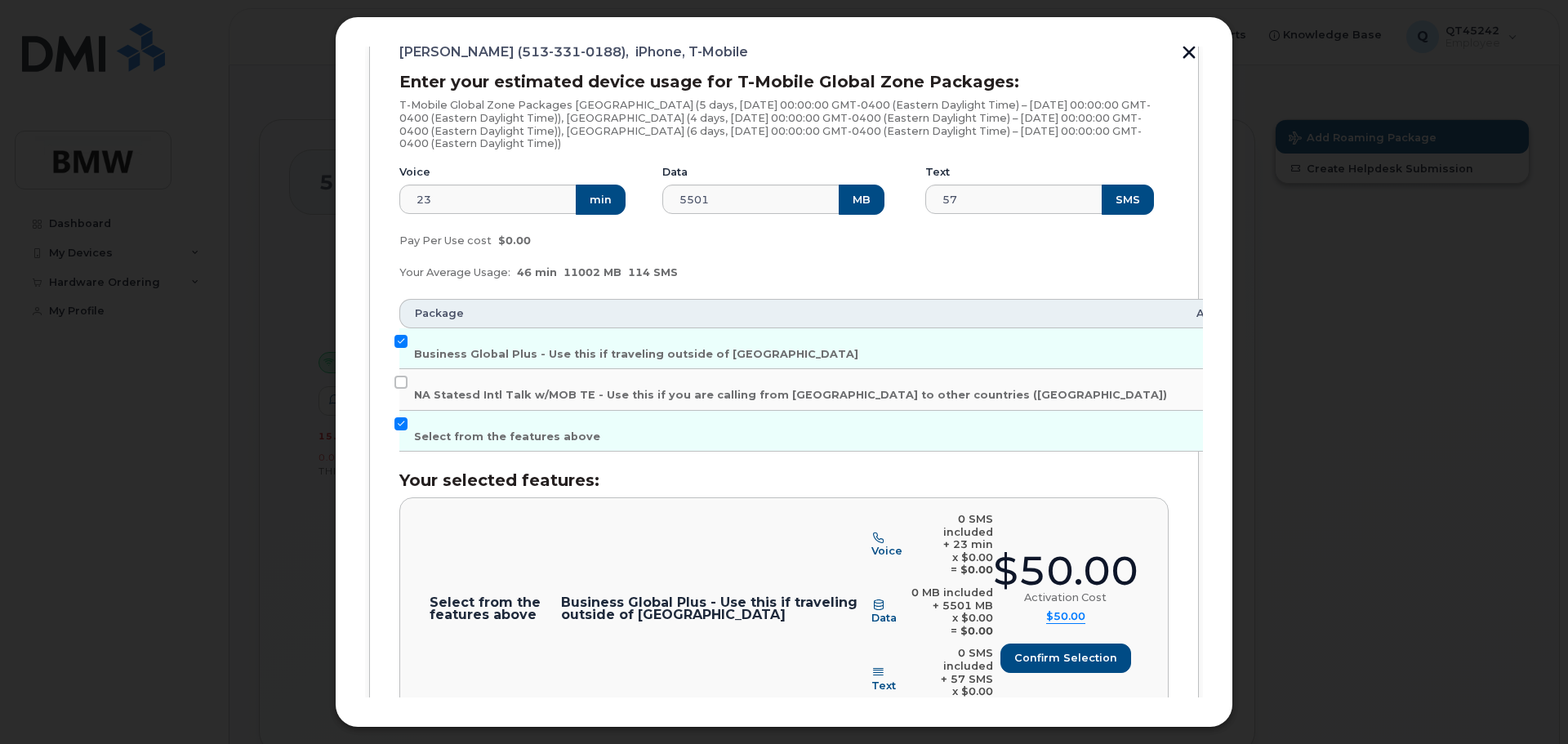
scroll to position [225, 0]
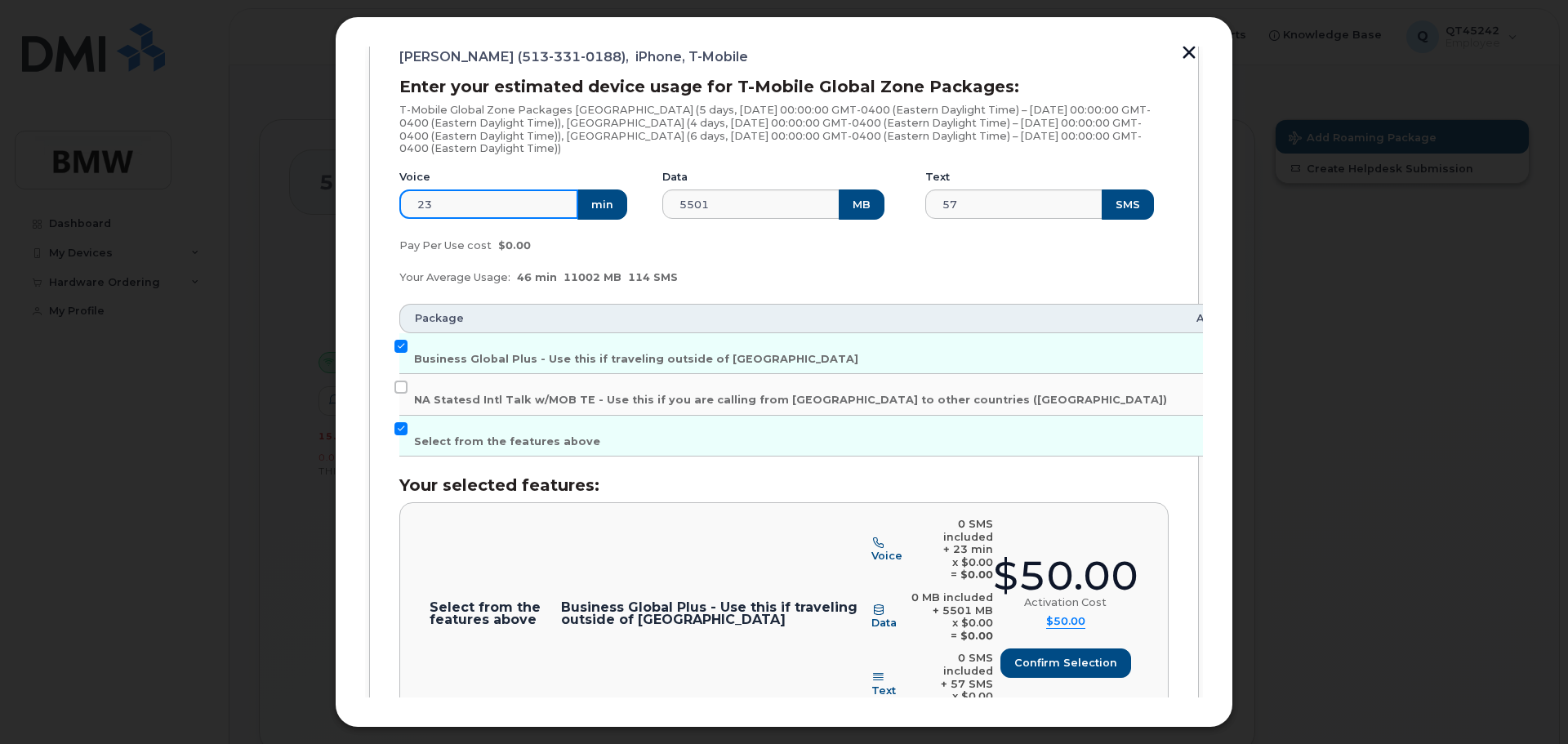
click at [438, 205] on input "23" at bounding box center [489, 204] width 179 height 30
type input "2"
type input "60"
click at [711, 202] on input "5501" at bounding box center [751, 204] width 179 height 30
type input "5"
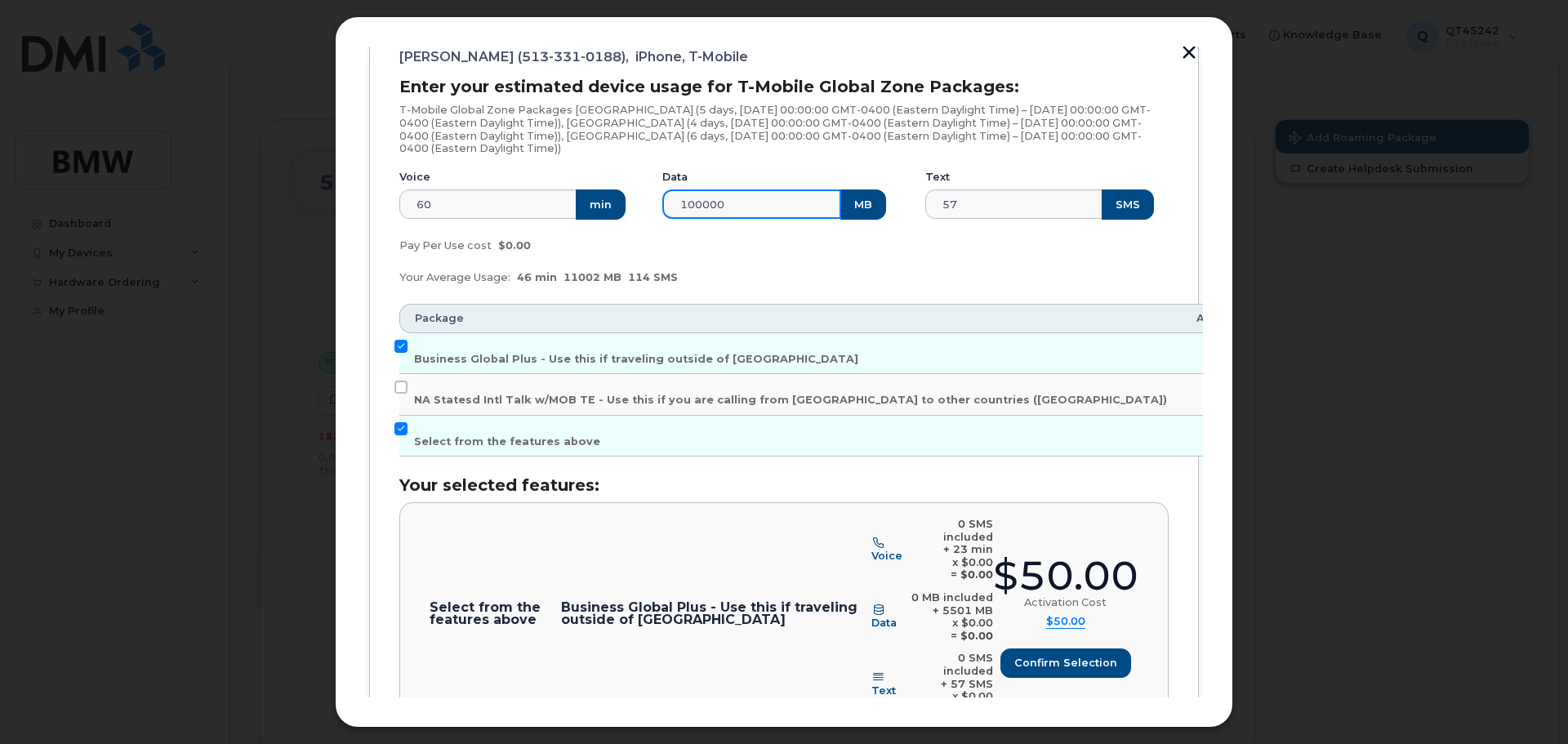
type input "100000"
click at [767, 274] on div "Your Average Usage: 46 min 11002 MB 114 SMS" at bounding box center [783, 277] width 789 height 33
click at [401, 431] on input "Select from the features above" at bounding box center [401, 429] width 13 height 13
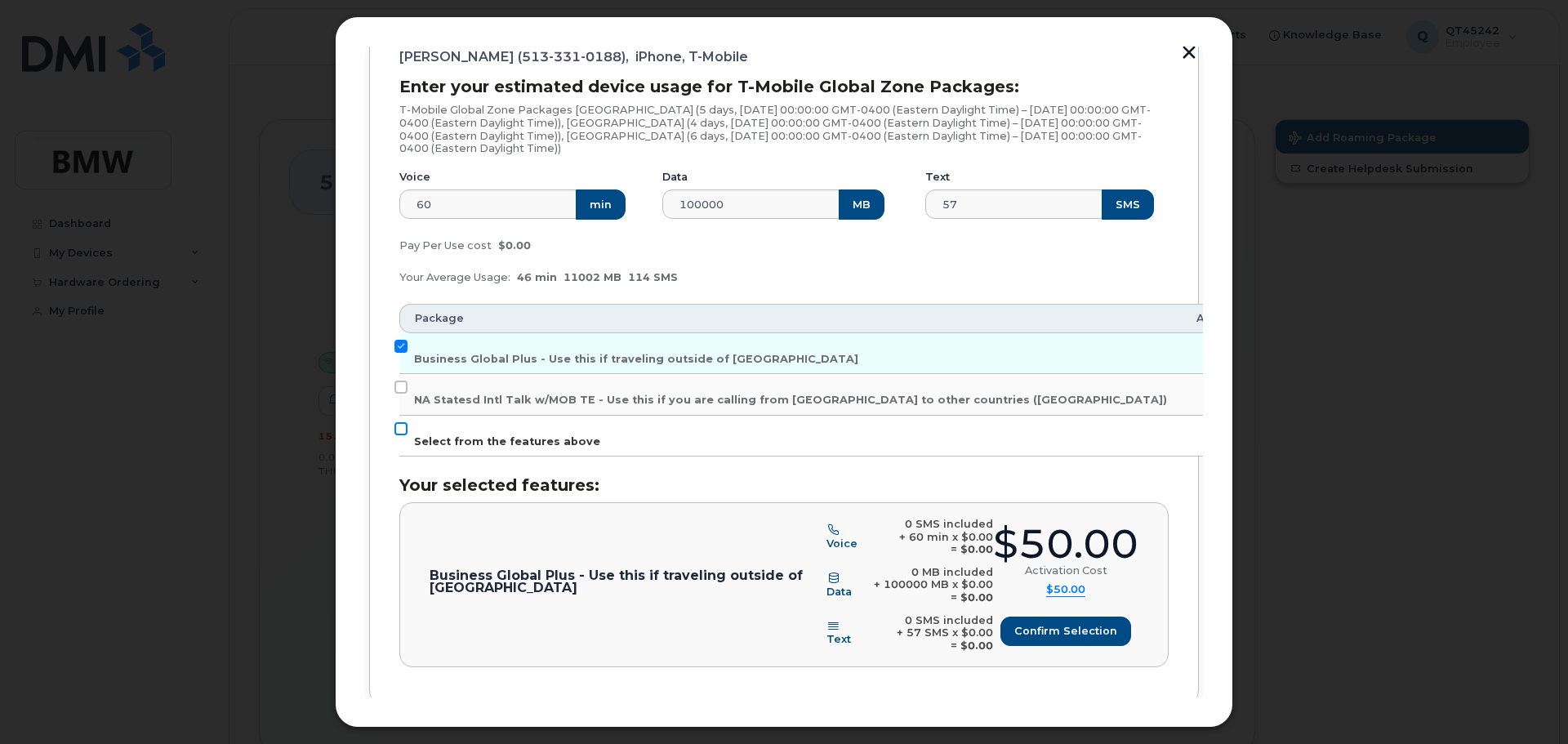
click at [402, 429] on input "Select from the features above" at bounding box center [401, 429] width 13 height 13
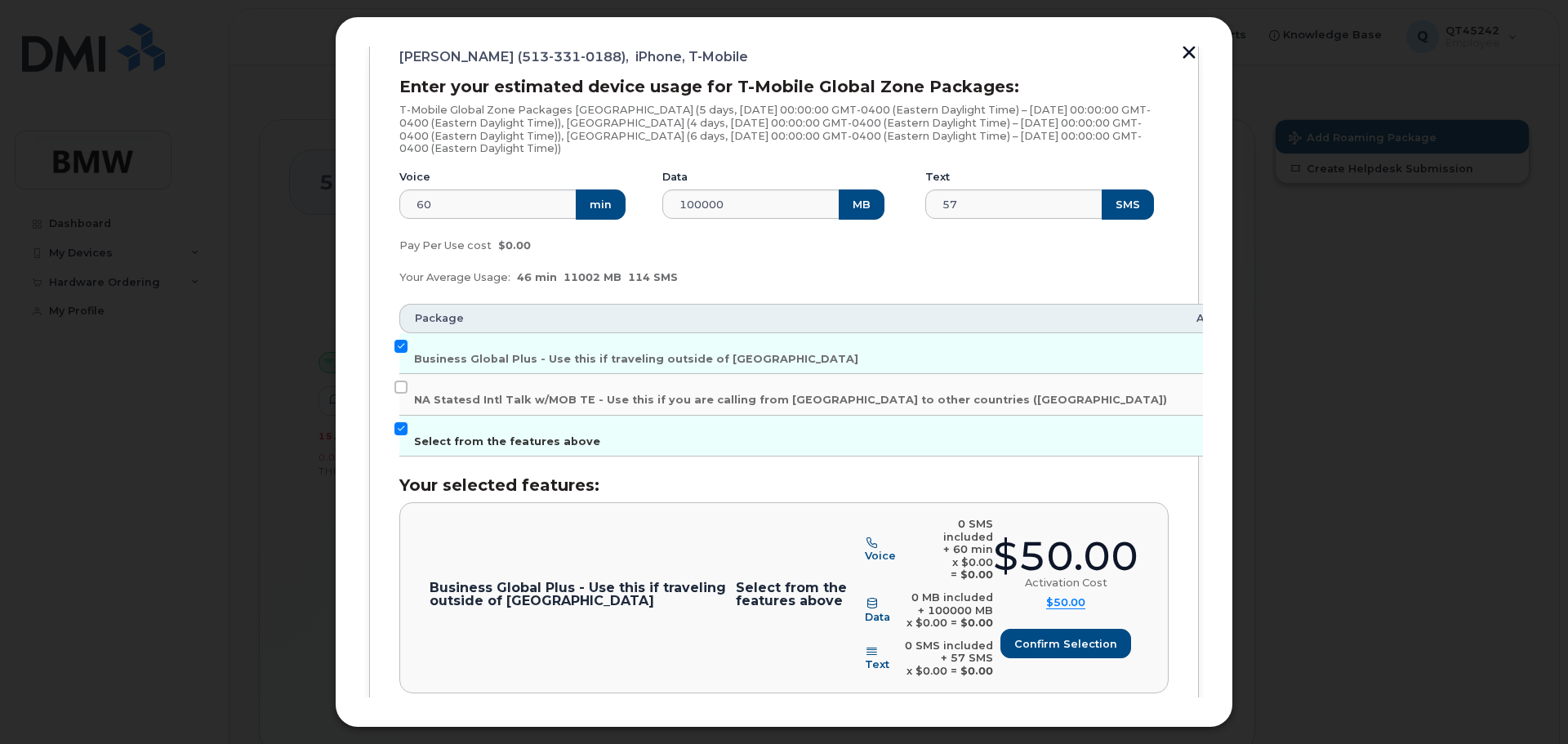
click at [402, 429] on input "Select from the features above" at bounding box center [401, 429] width 13 height 13
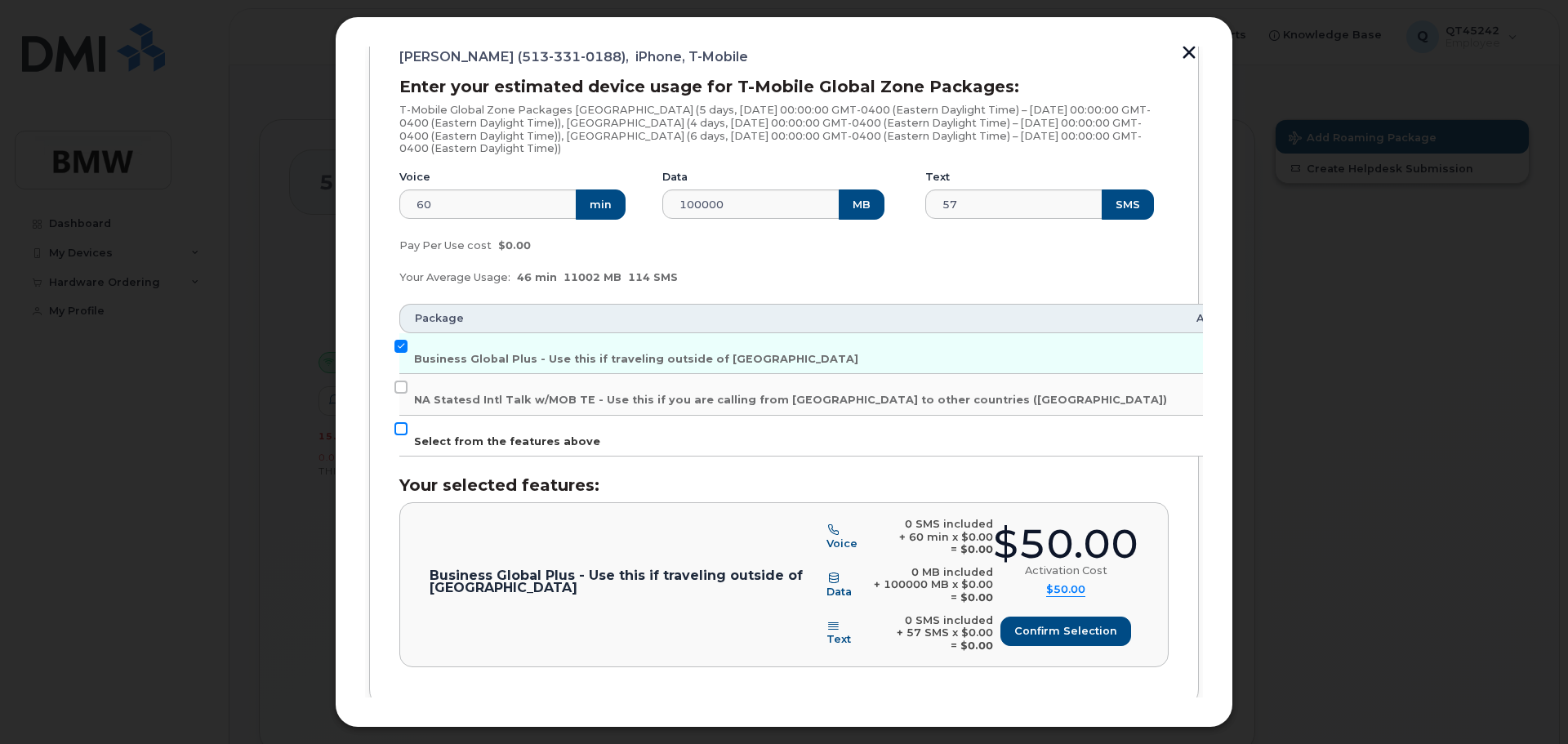
click at [402, 429] on input "Select from the features above" at bounding box center [401, 429] width 13 height 13
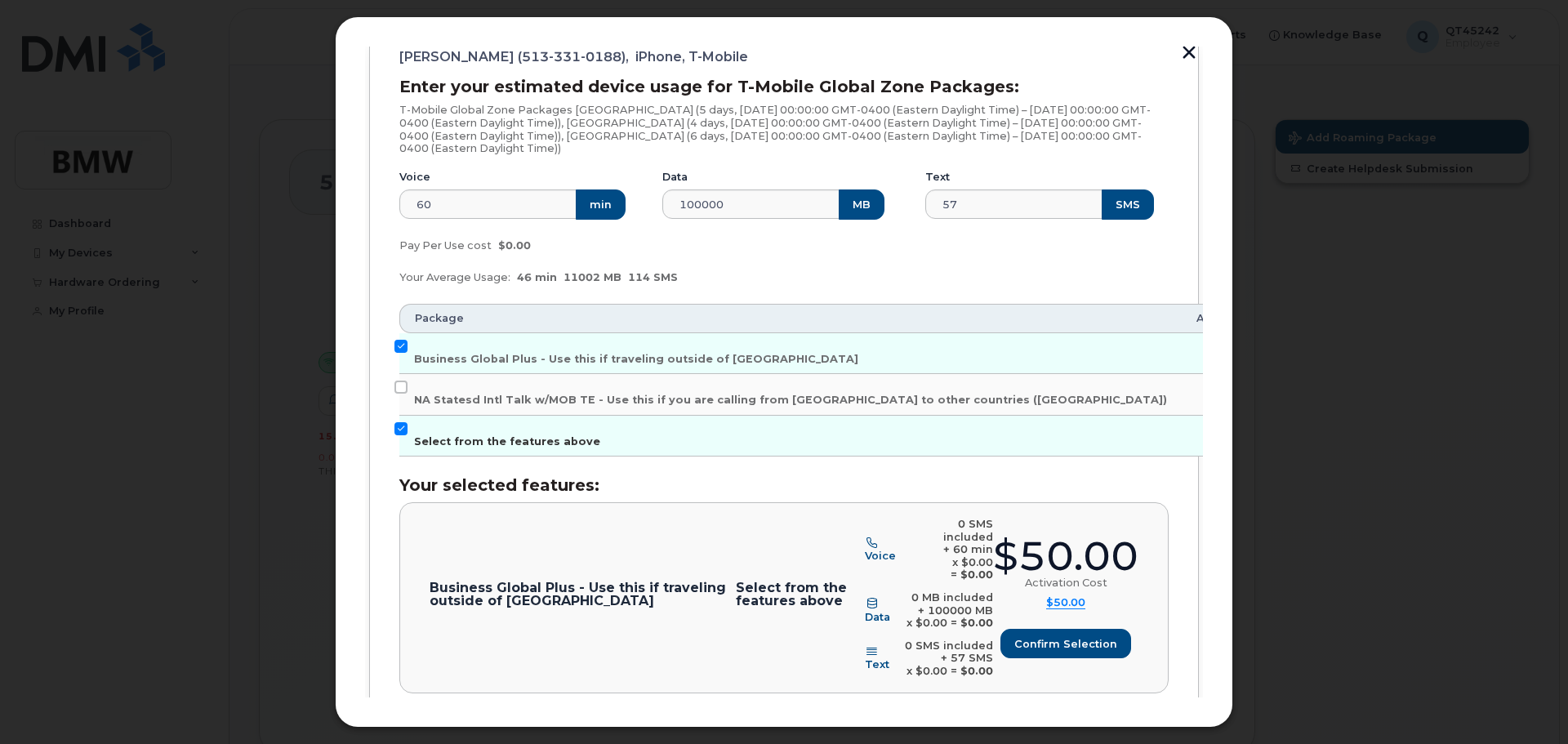
click at [402, 429] on input "Select from the features above" at bounding box center [401, 429] width 13 height 13
checkbox input "false"
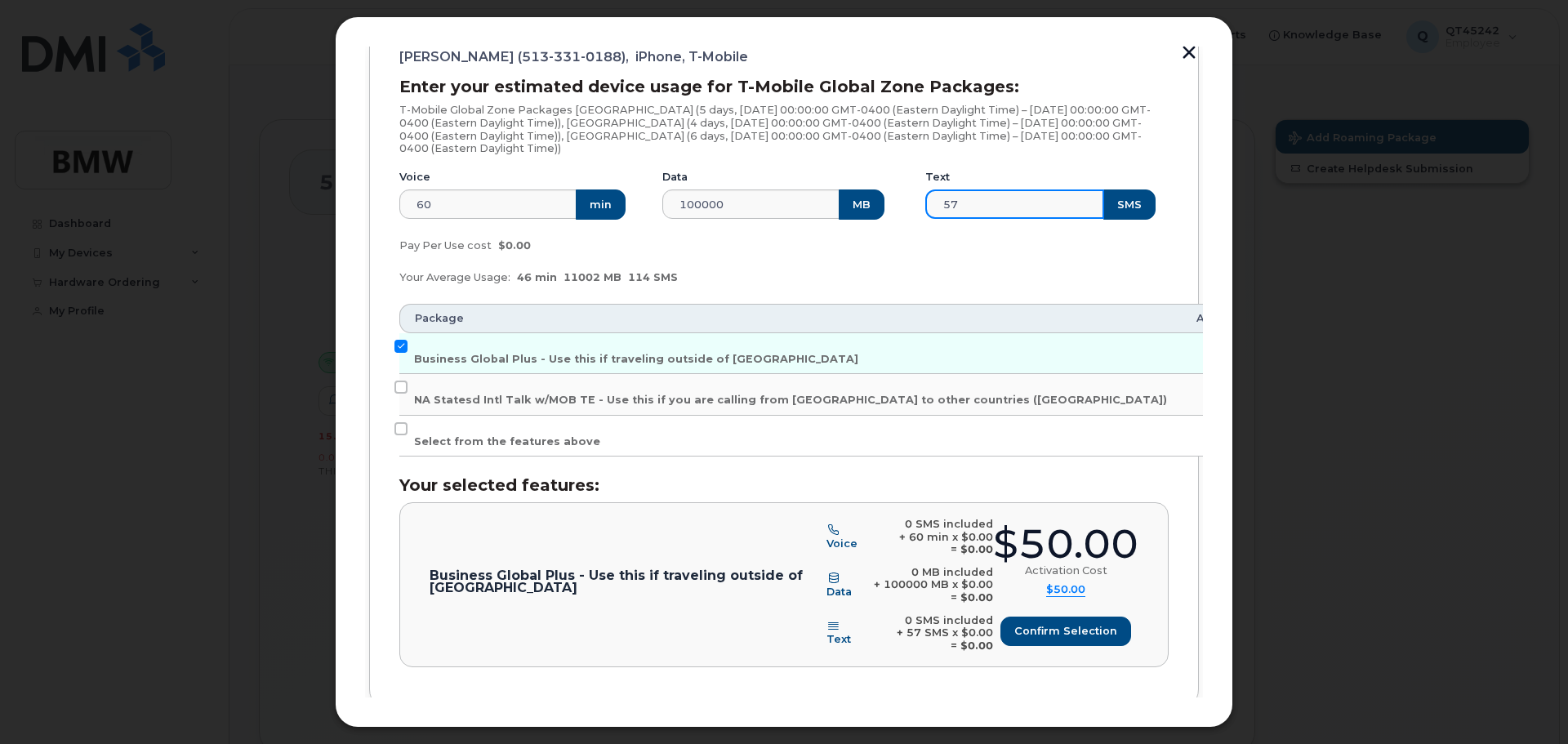
click at [958, 200] on input "57" at bounding box center [1014, 204] width 179 height 30
type input "5"
type input "200"
click at [947, 287] on div "Your Average Usage: 46 min 11002 MB 114 SMS" at bounding box center [783, 277] width 789 height 33
click at [399, 427] on input "Select from the features above" at bounding box center [401, 429] width 13 height 13
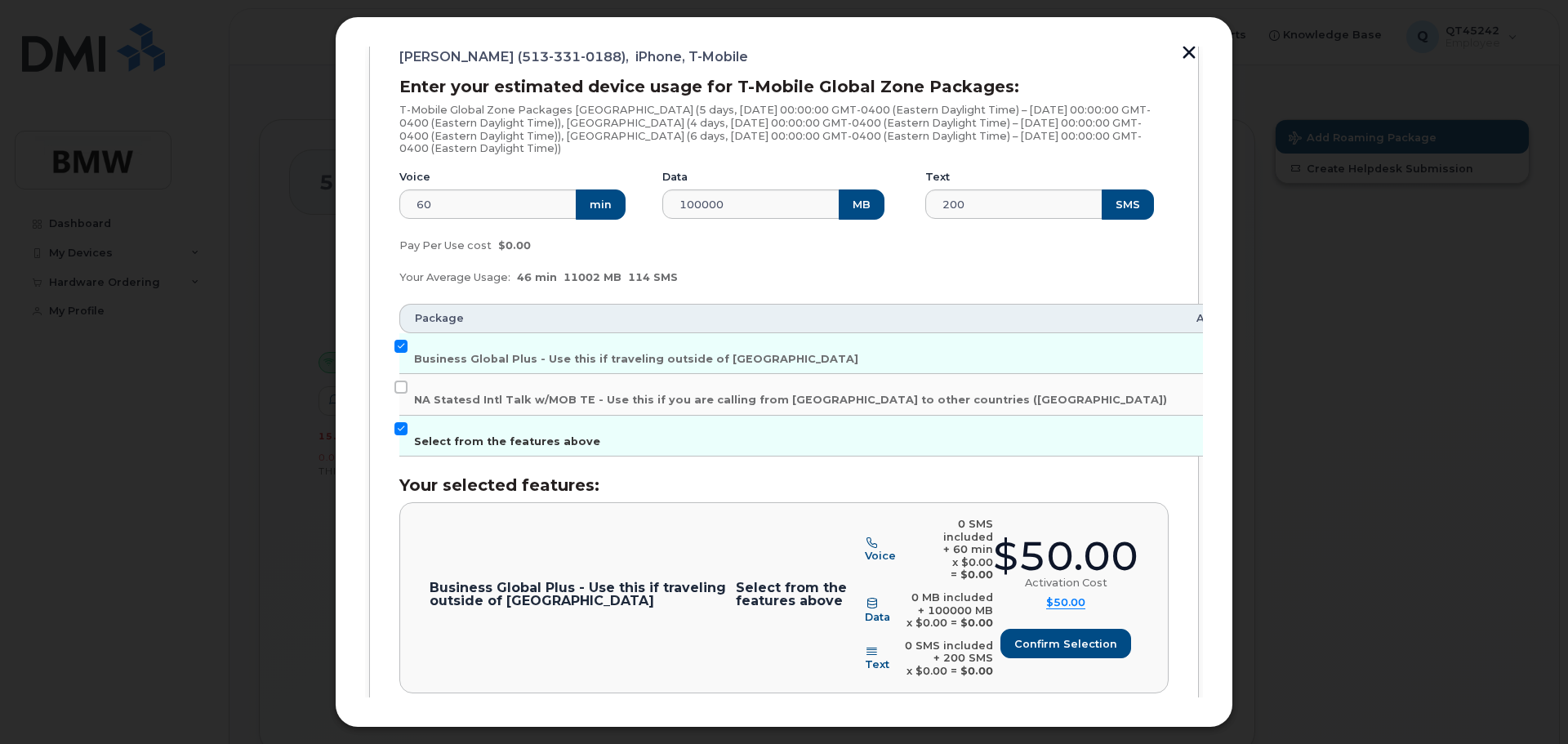
click at [399, 427] on input "Select from the features above" at bounding box center [401, 429] width 13 height 13
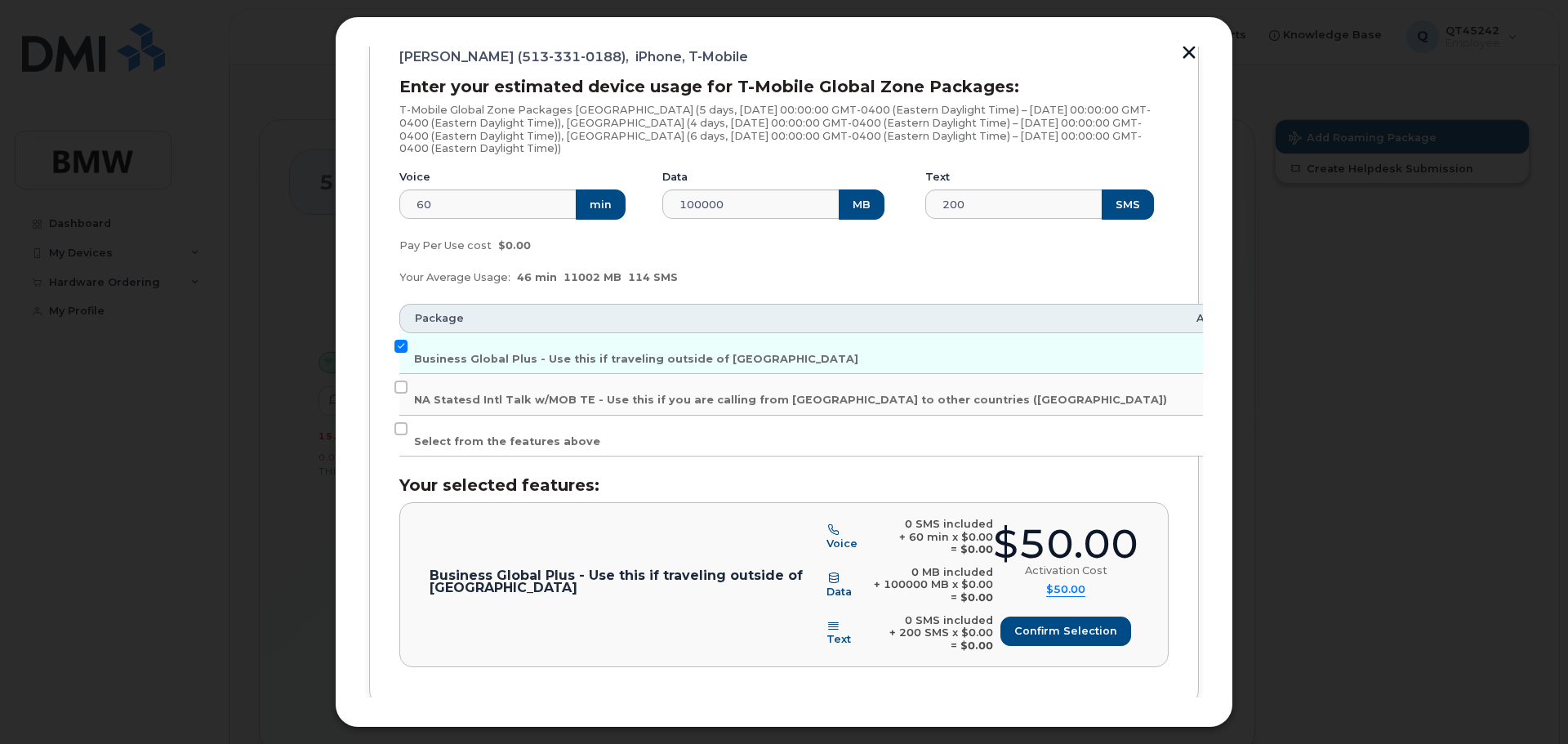
click at [383, 489] on div "Robert Luciano (513-331-0188), iPhone, T-Mobile Enter your estimated device usa…" at bounding box center [783, 367] width 830 height 693
click at [400, 424] on input "Select from the features above" at bounding box center [401, 429] width 13 height 13
checkbox input "true"
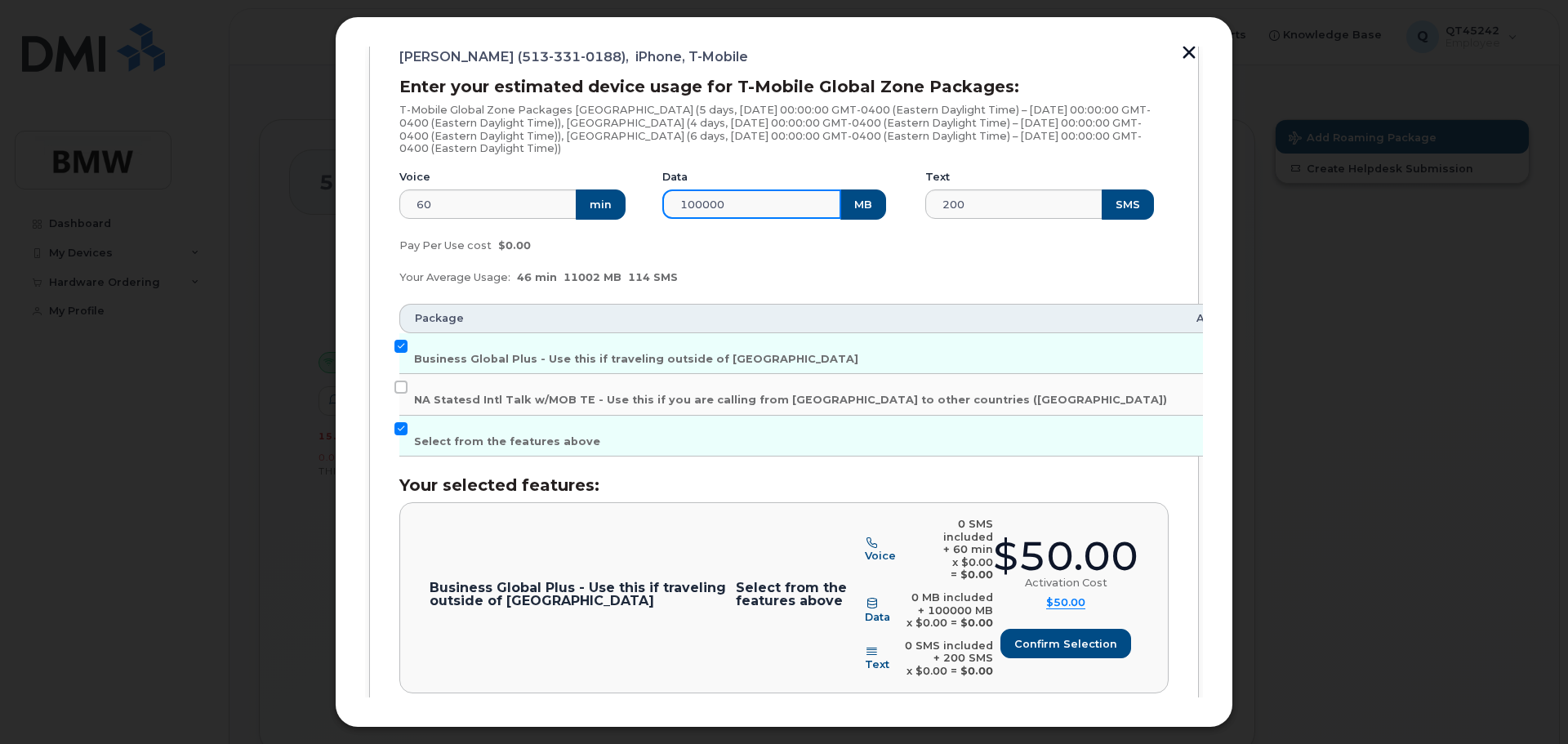
click at [725, 206] on input "100000" at bounding box center [751, 204] width 179 height 30
type input "10000000"
click at [734, 255] on div "Pay Per Use cost $0.00" at bounding box center [783, 245] width 789 height 33
click at [403, 424] on input "Select from the features above" at bounding box center [401, 429] width 13 height 13
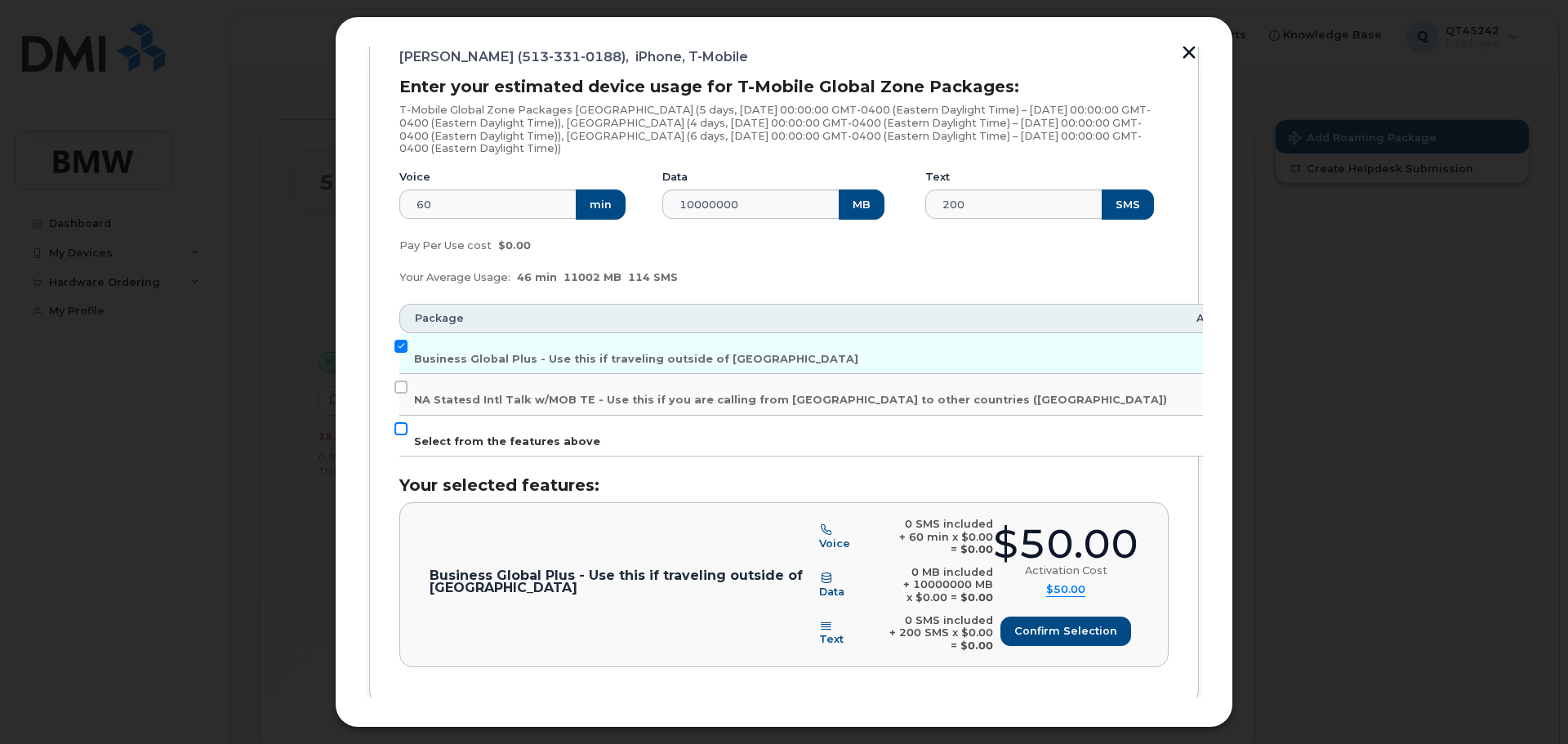
click at [403, 424] on input "Select from the features above" at bounding box center [401, 429] width 13 height 13
checkbox input "true"
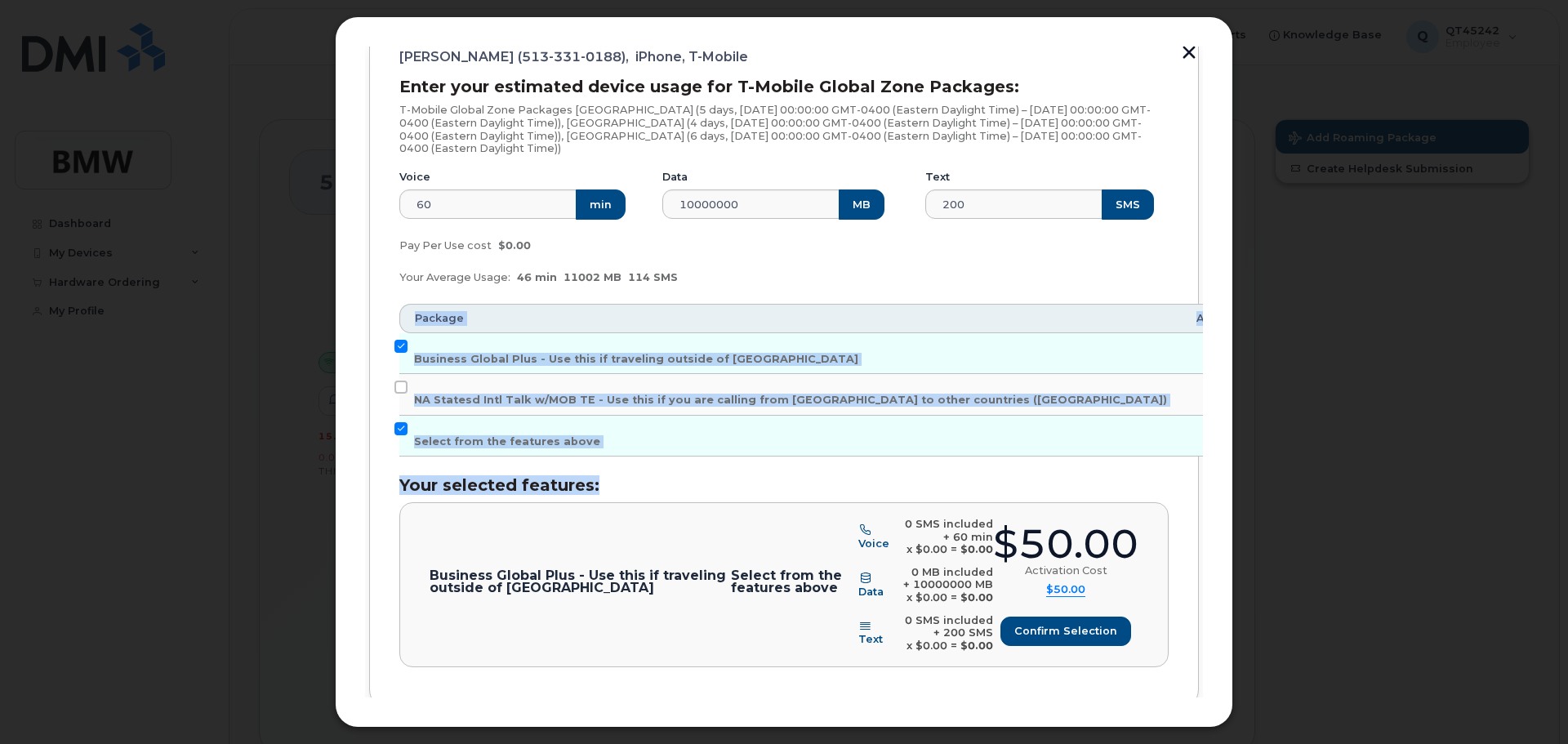
drag, startPoint x: 1196, startPoint y: 390, endPoint x: 1194, endPoint y: 479, distance: 89.0
click at [1194, 479] on div "1 Destinations & Employees 2 Roaming Packages 3 Review 4 Finish Robert Luciano …" at bounding box center [784, 330] width 838 height 909
click at [1170, 476] on div "Robert Luciano (513-331-0188), iPhone, T-Mobile Enter your estimated device usa…" at bounding box center [783, 367] width 830 height 693
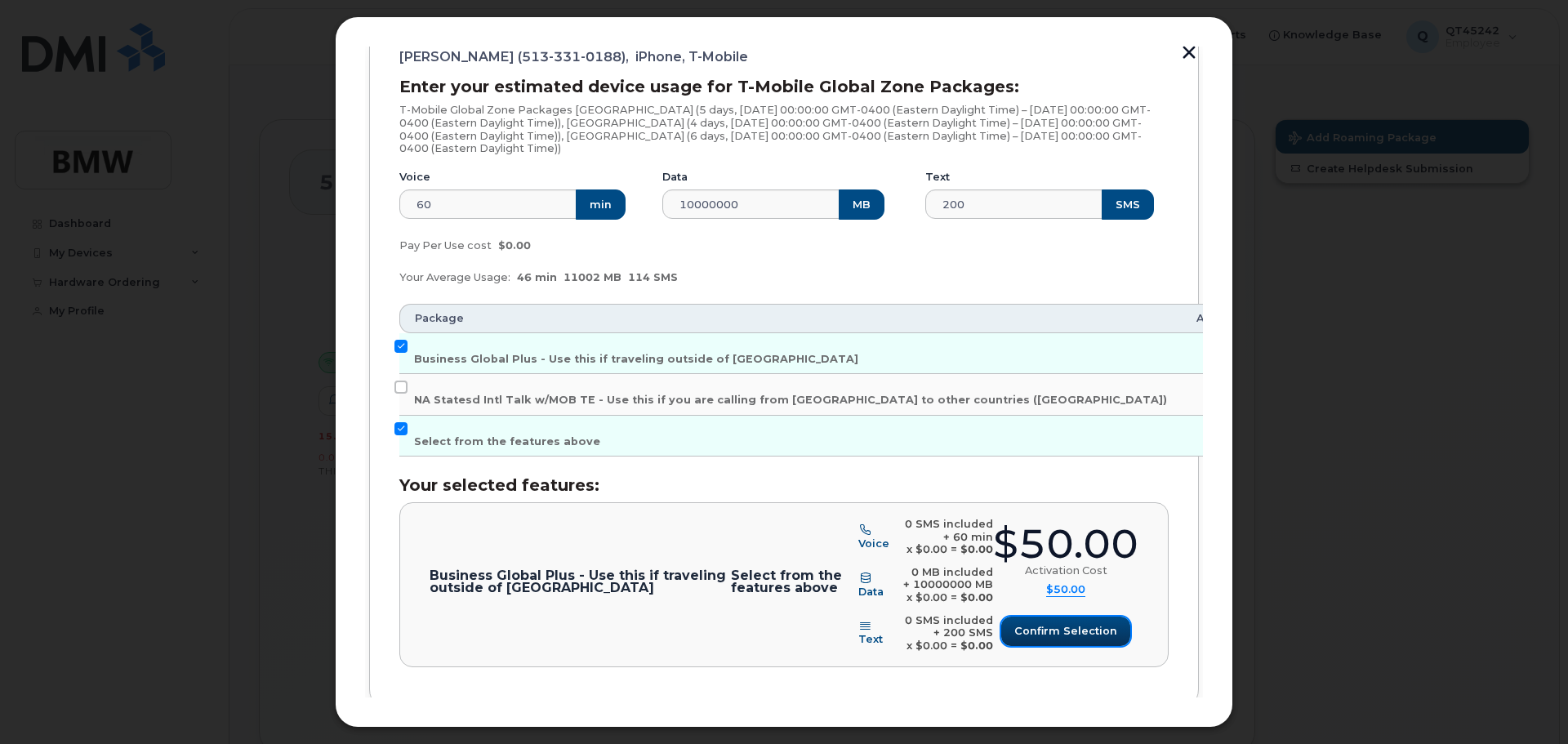
click at [1070, 634] on span "Confirm selection" at bounding box center [1065, 631] width 103 height 16
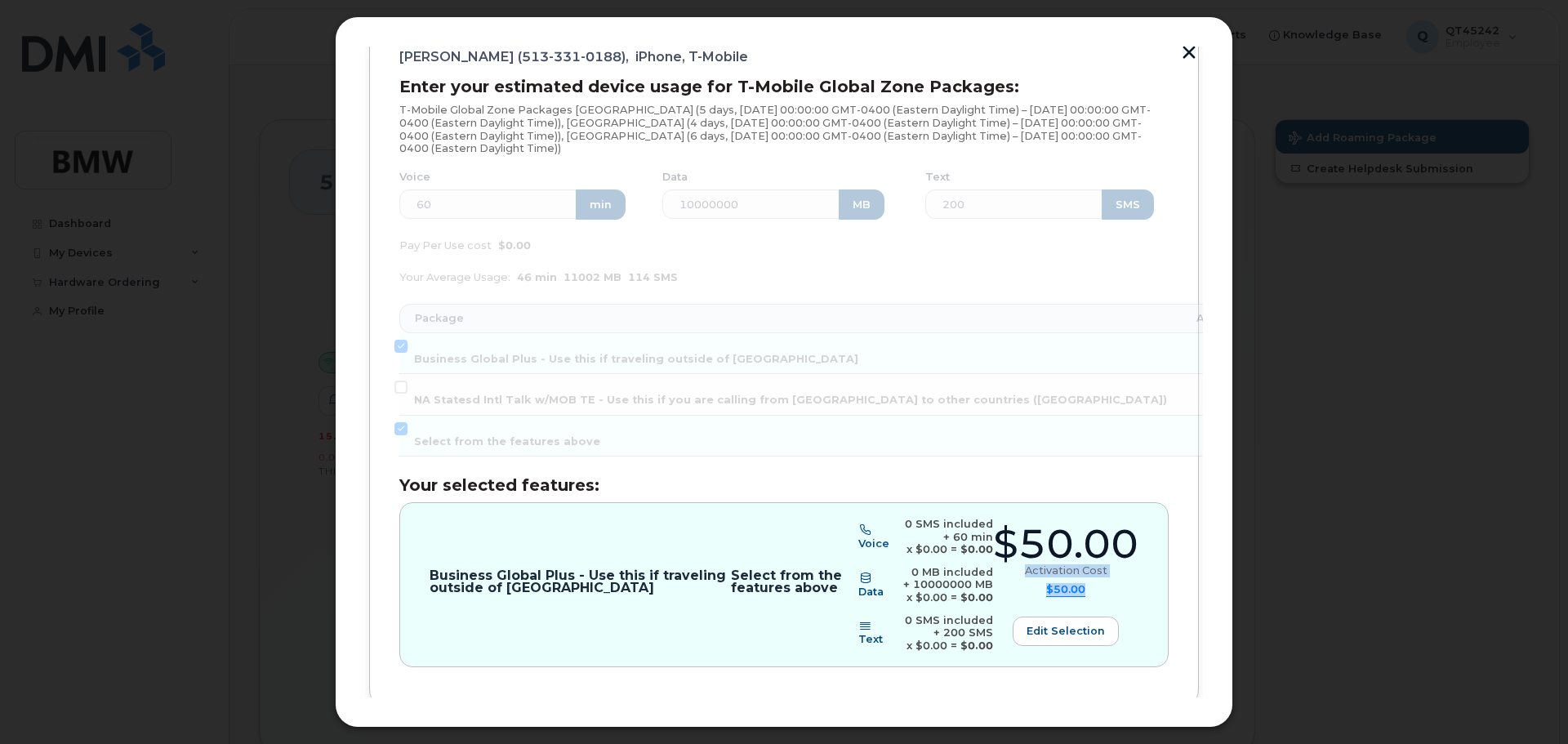
drag, startPoint x: 1196, startPoint y: 551, endPoint x: 1196, endPoint y: 633, distance: 82.0
click at [1196, 633] on div "1 Destinations & Employees 2 Roaming Packages 3 Review 4 Finish Robert Luciano …" at bounding box center [784, 330] width 838 height 909
click at [1176, 669] on div "Robert Luciano (513-331-0188), iPhone, T-Mobile Enter your estimated device usa…" at bounding box center [783, 367] width 830 height 693
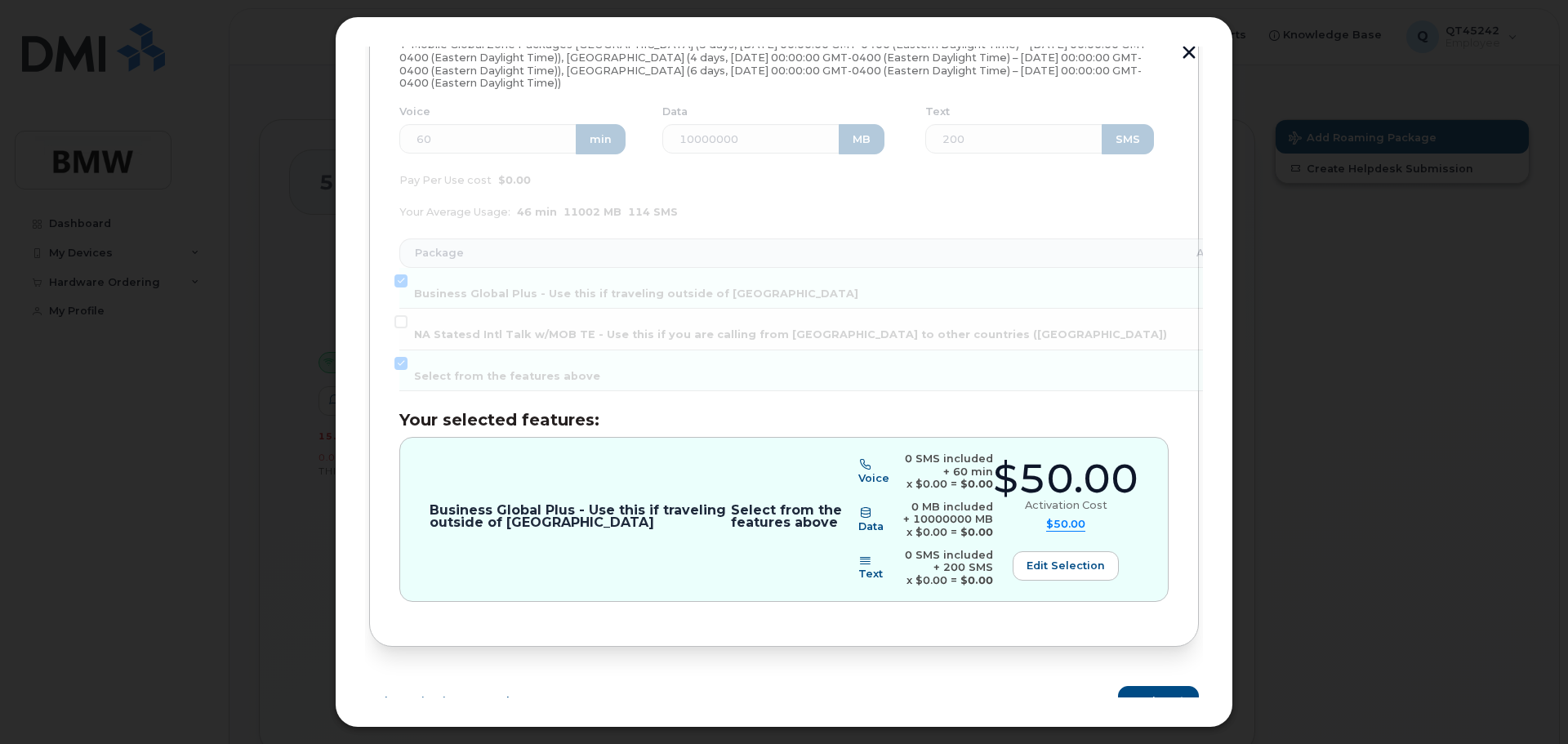
scroll to position [312, 0]
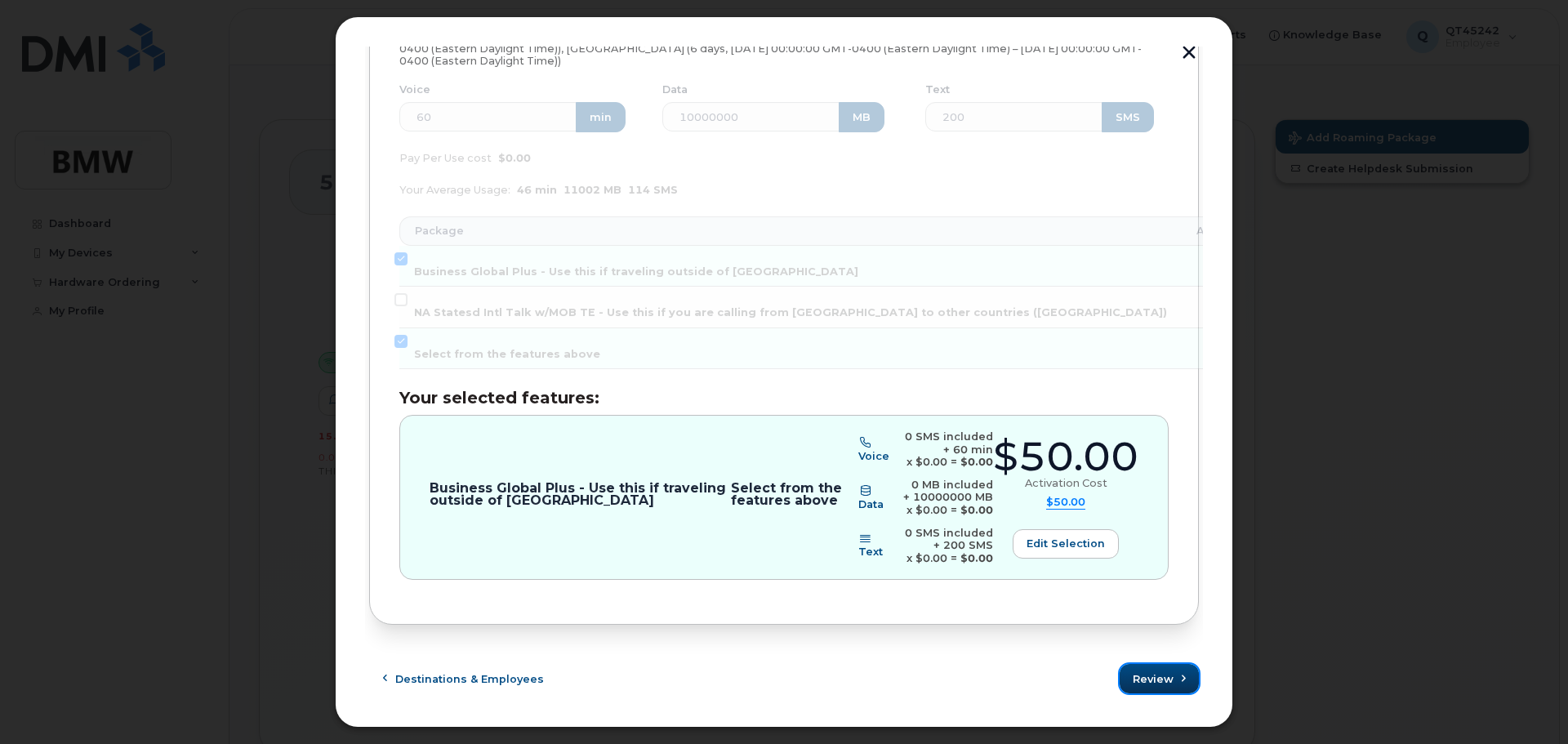
click at [1142, 678] on span "Review" at bounding box center [1153, 679] width 41 height 16
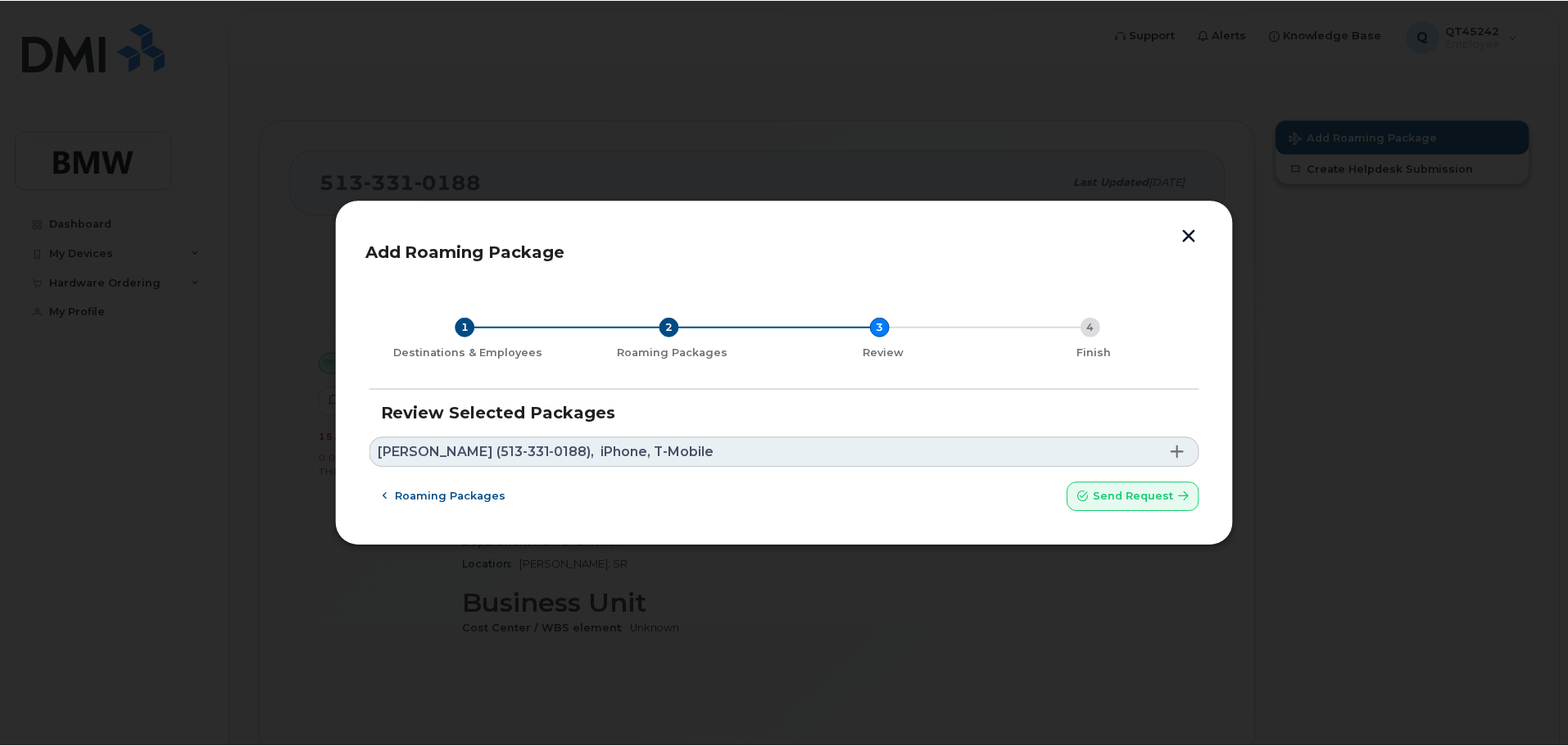
scroll to position [0, 0]
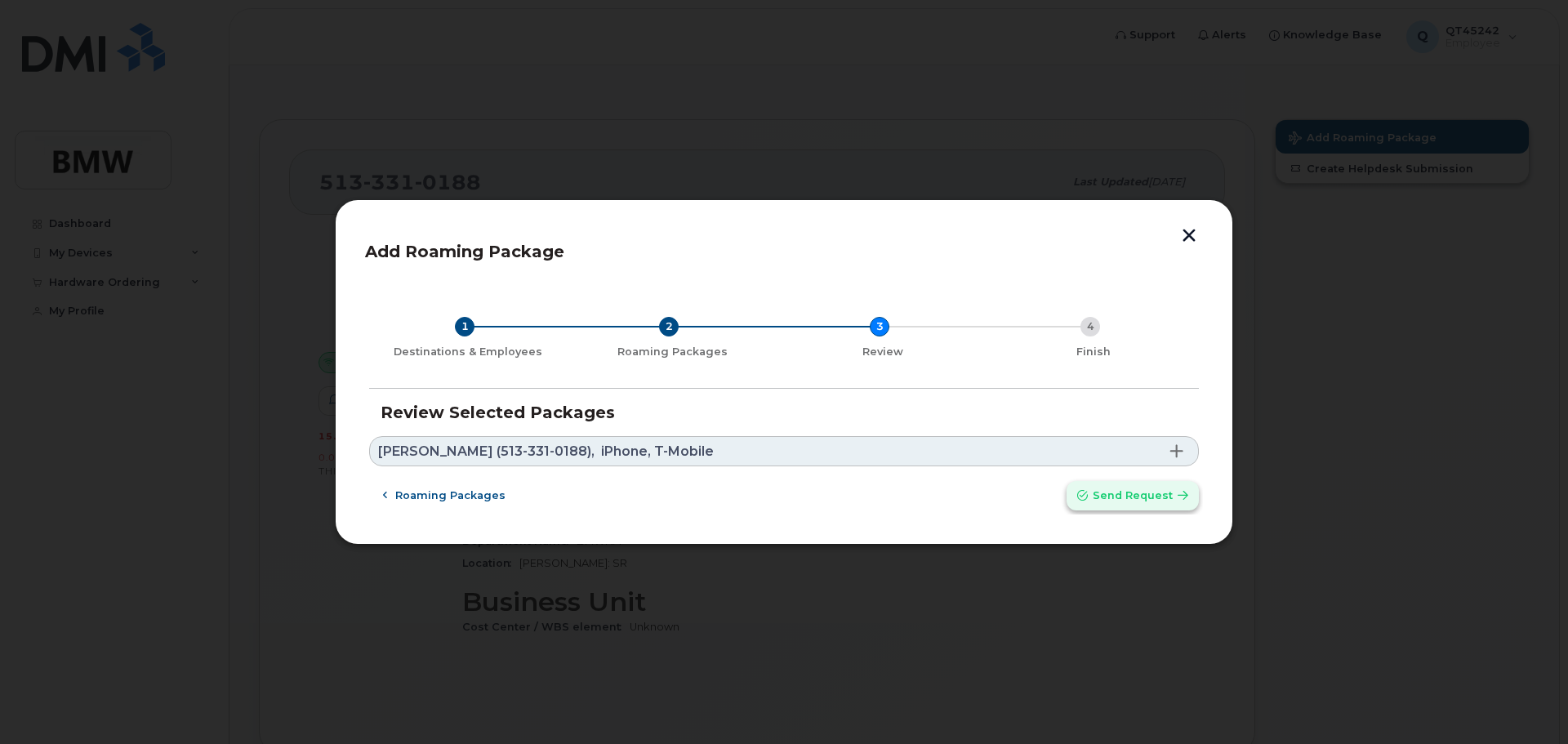
click at [1131, 495] on span "Send request" at bounding box center [1132, 495] width 80 height 16
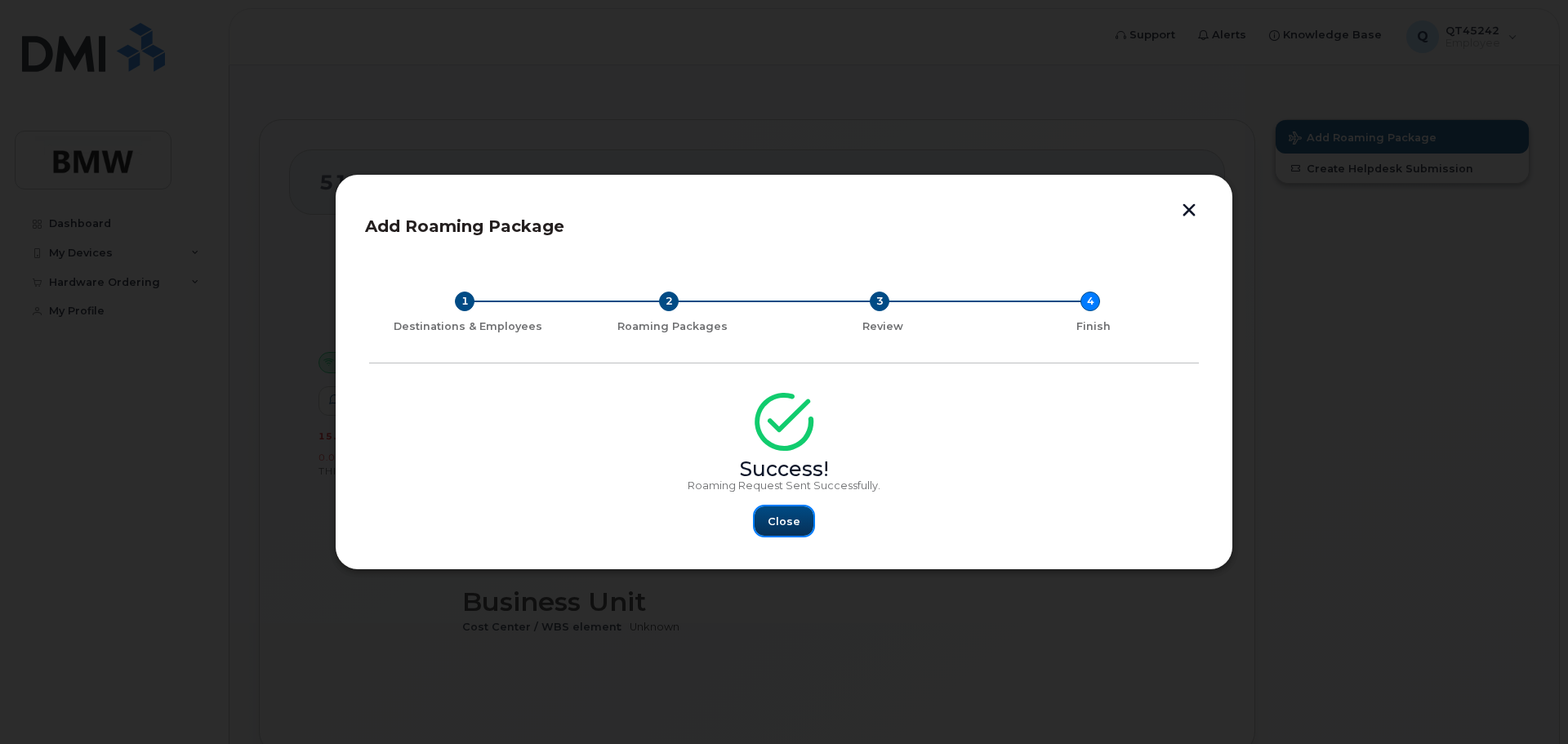
click at [770, 509] on button "Close" at bounding box center [783, 521] width 59 height 30
